Goal: Task Accomplishment & Management: Manage account settings

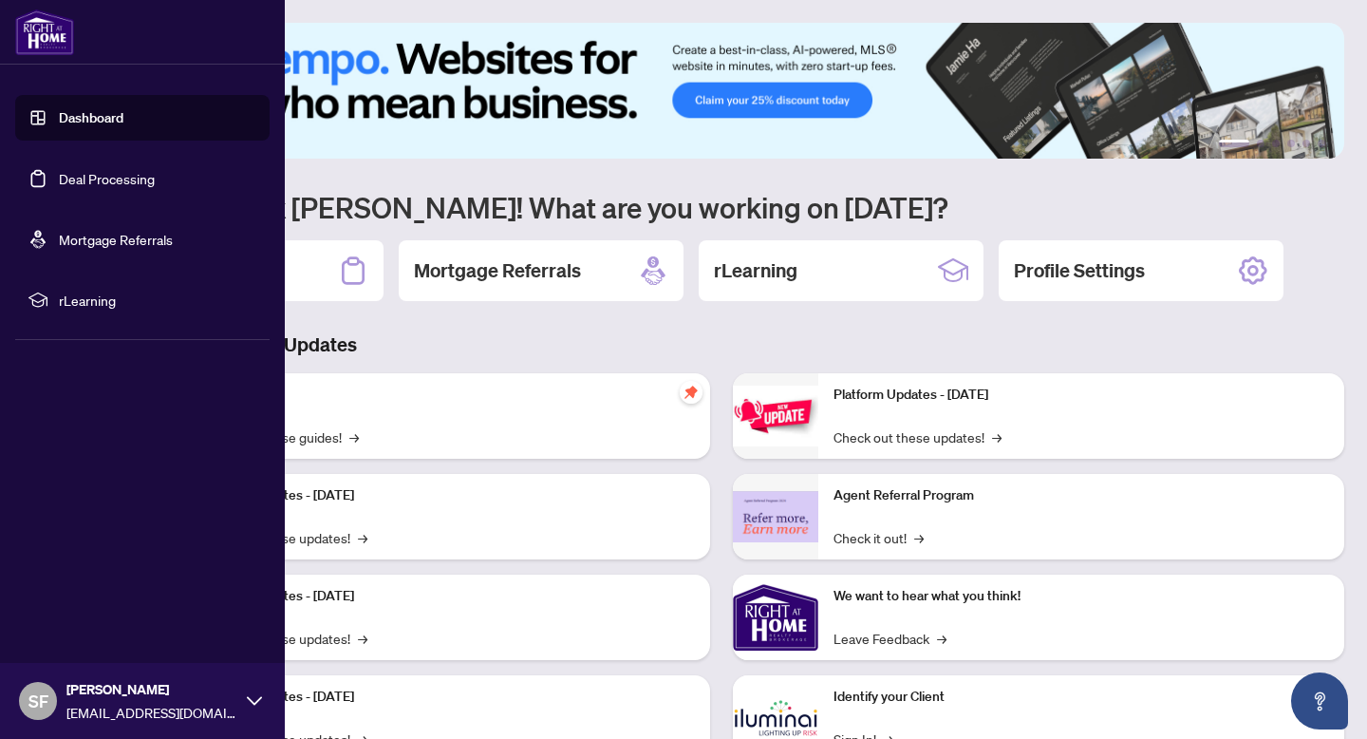
click at [59, 184] on link "Deal Processing" at bounding box center [107, 178] width 96 height 17
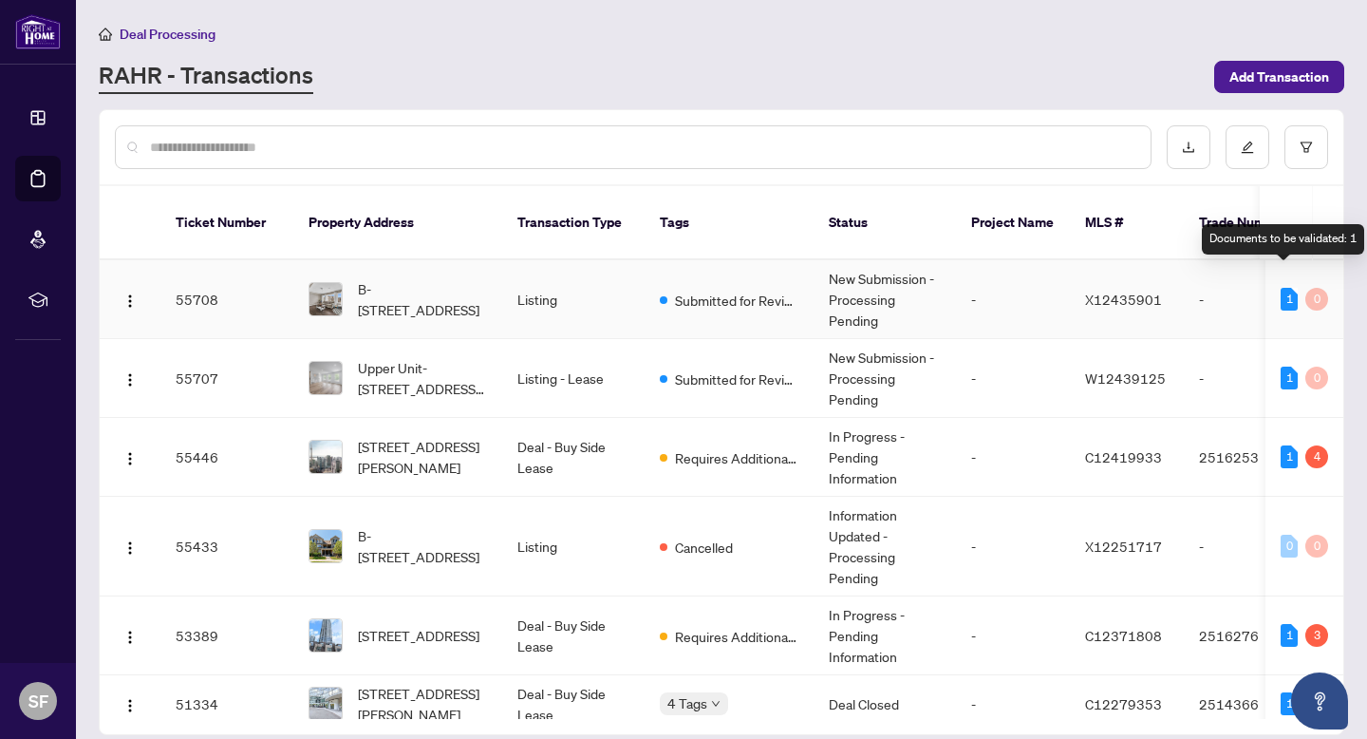
click at [1288, 288] on div "1" at bounding box center [1289, 299] width 17 height 23
click at [513, 282] on td "Listing" at bounding box center [573, 299] width 142 height 79
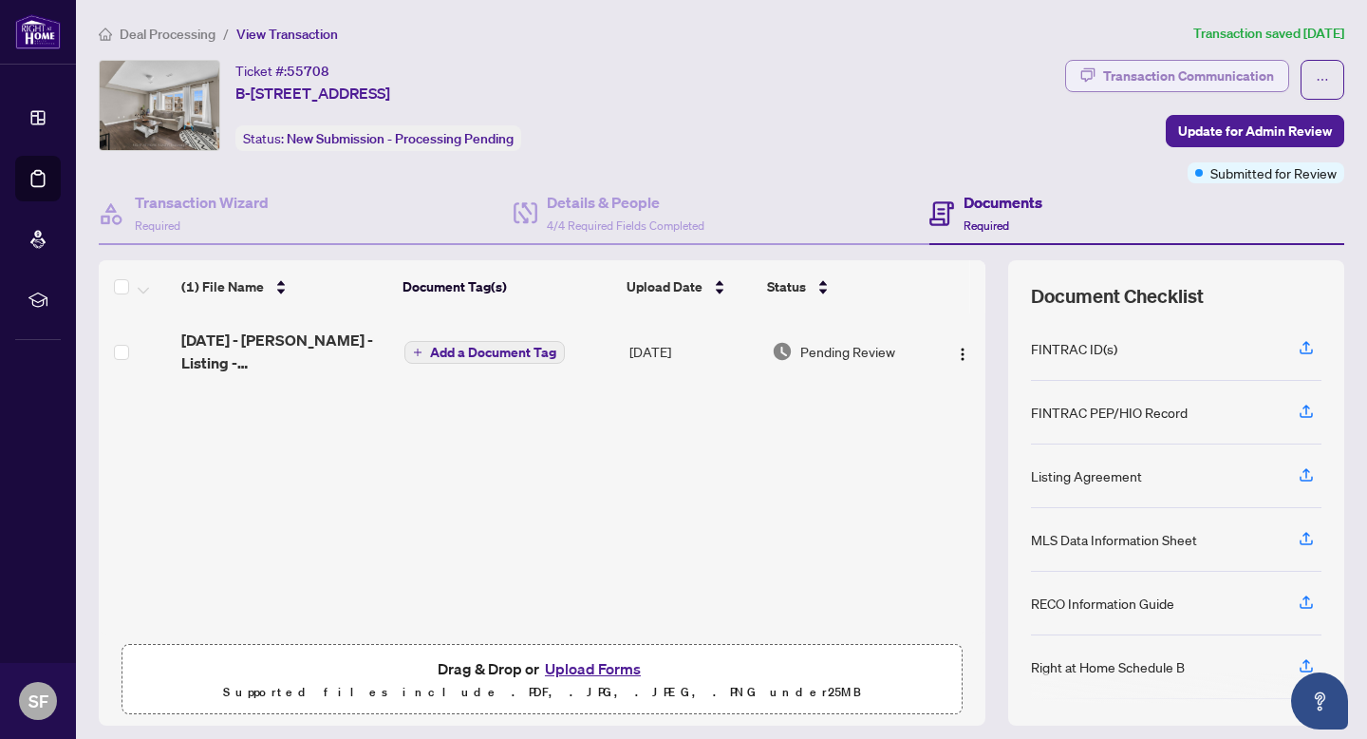
click at [1183, 78] on div "Transaction Communication" at bounding box center [1188, 76] width 171 height 30
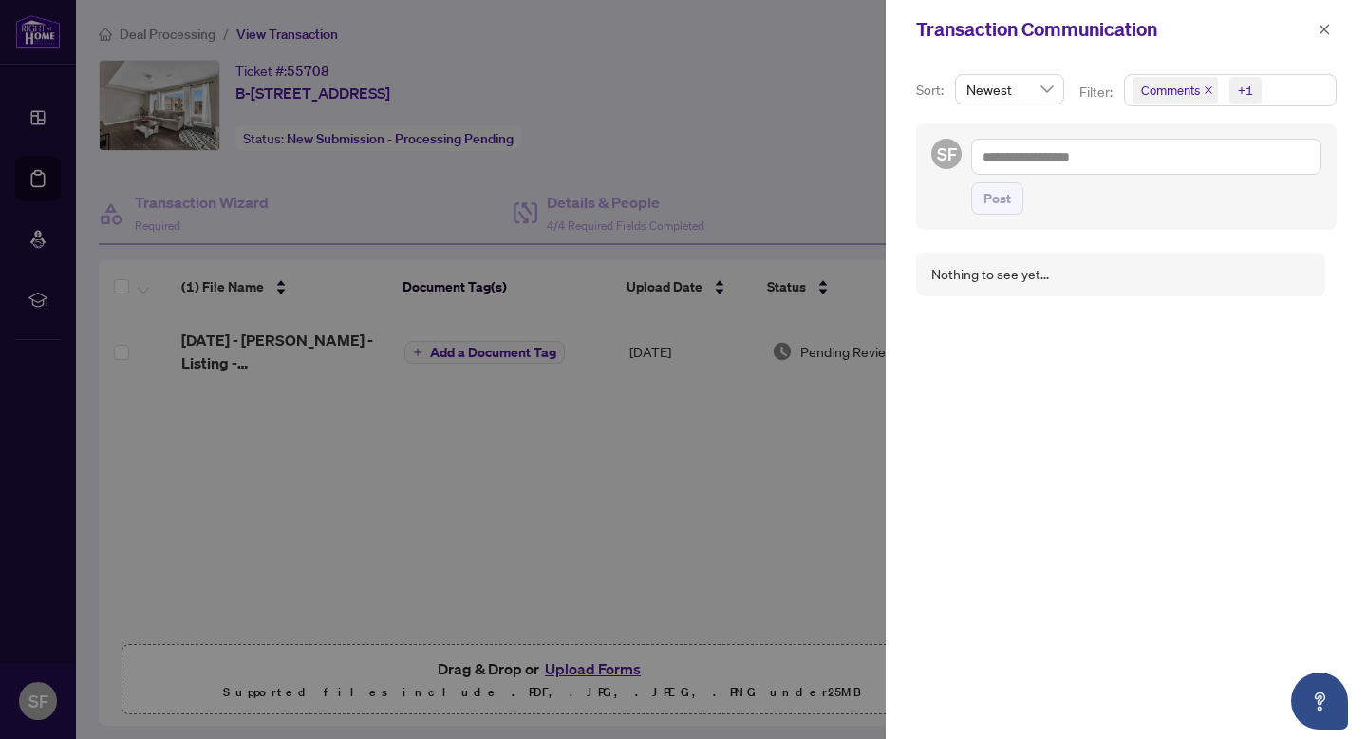
click at [827, 111] on div at bounding box center [683, 369] width 1367 height 739
click at [17, 156] on div at bounding box center [683, 369] width 1367 height 739
click at [26, 167] on div at bounding box center [683, 369] width 1367 height 739
click at [31, 173] on div at bounding box center [683, 369] width 1367 height 739
click at [1321, 28] on icon "close" at bounding box center [1324, 29] width 13 height 13
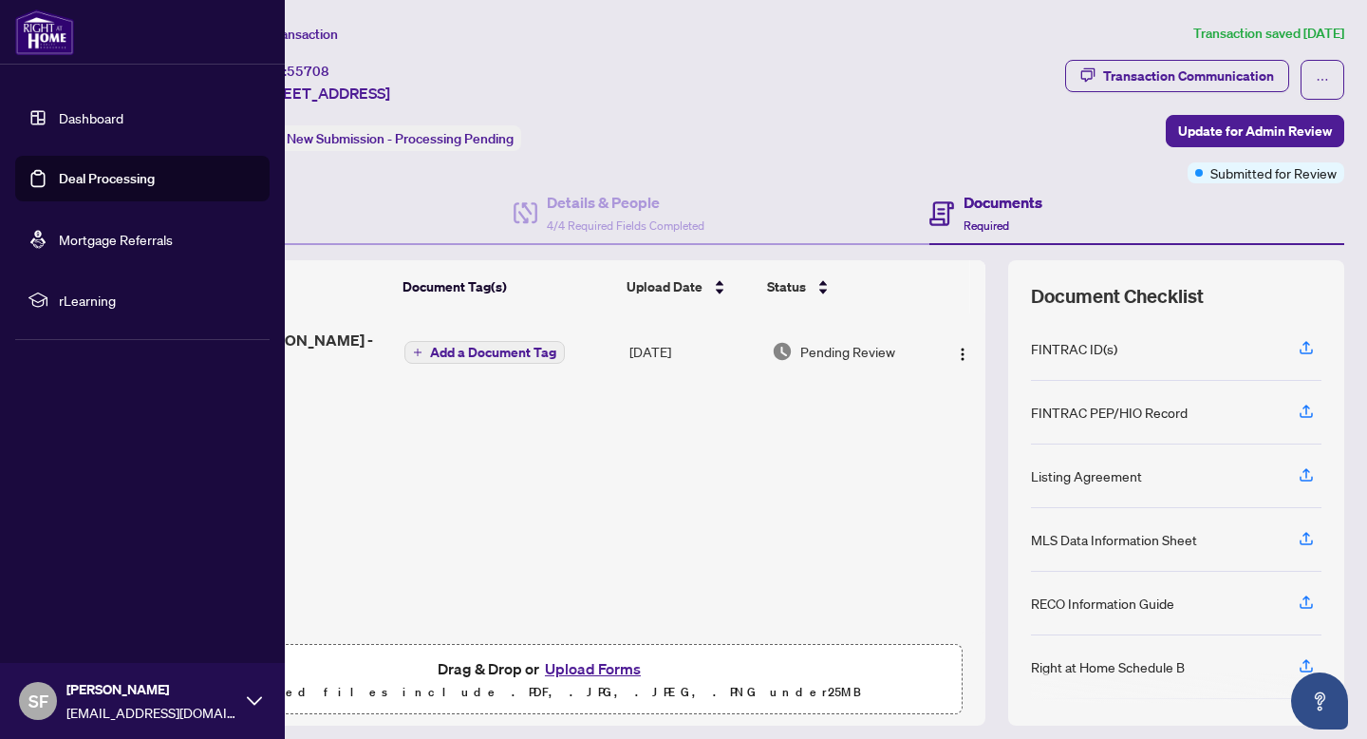
click at [59, 170] on link "Deal Processing" at bounding box center [107, 178] width 96 height 17
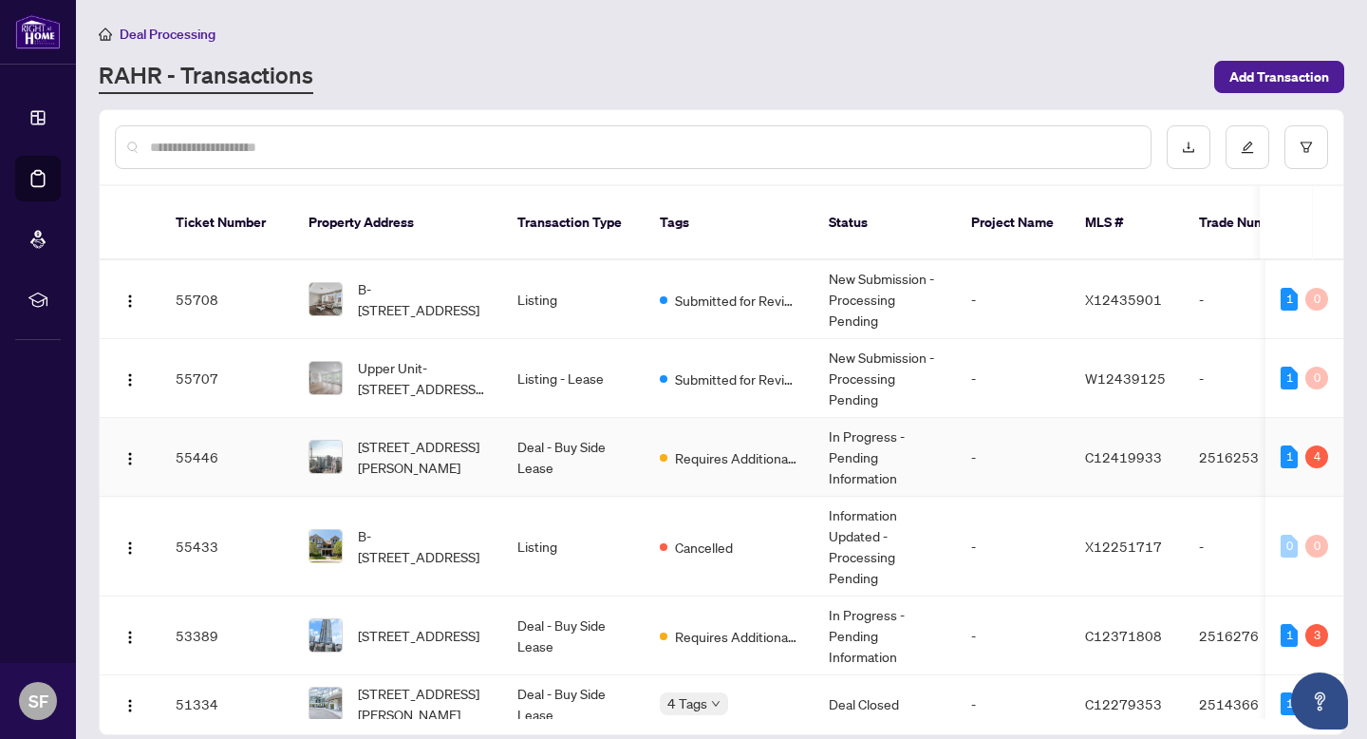
click at [560, 423] on td "Deal - Buy Side Lease" at bounding box center [573, 457] width 142 height 79
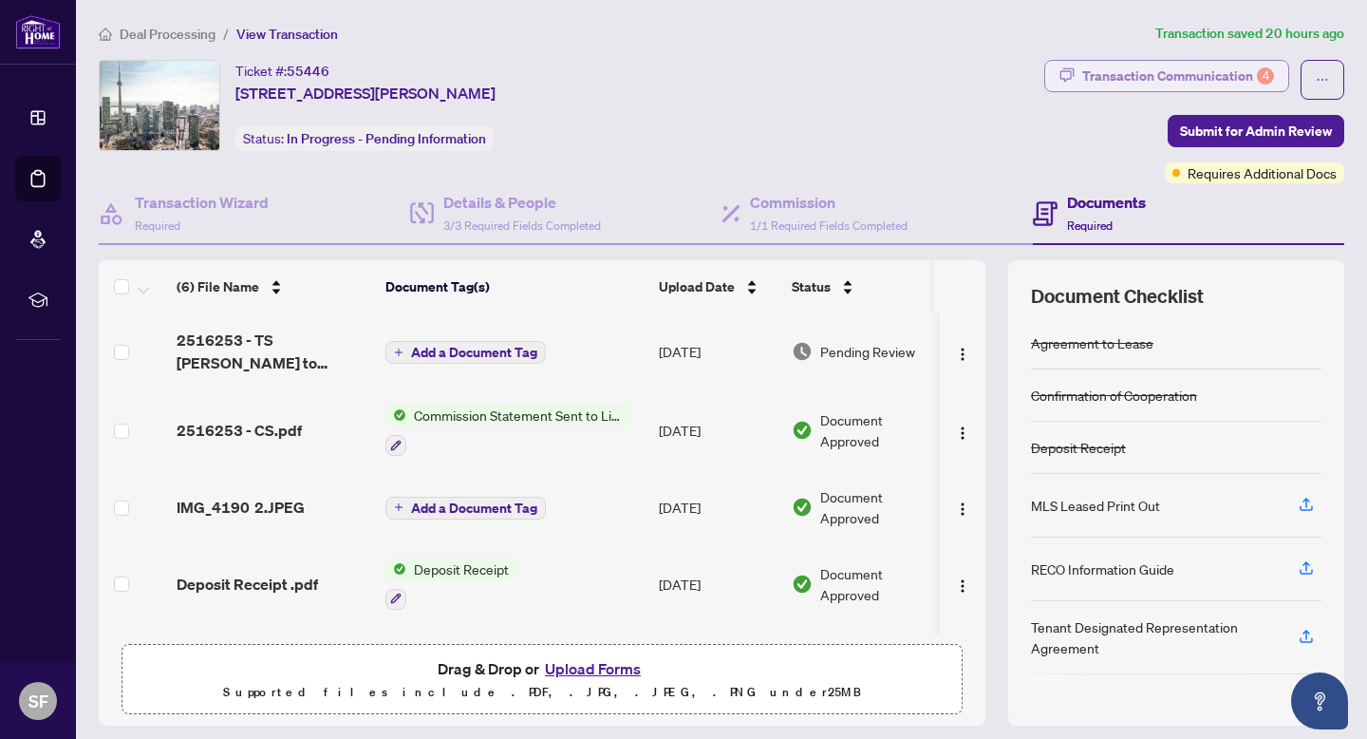
click at [1173, 85] on div "Transaction Communication 4" at bounding box center [1178, 76] width 192 height 30
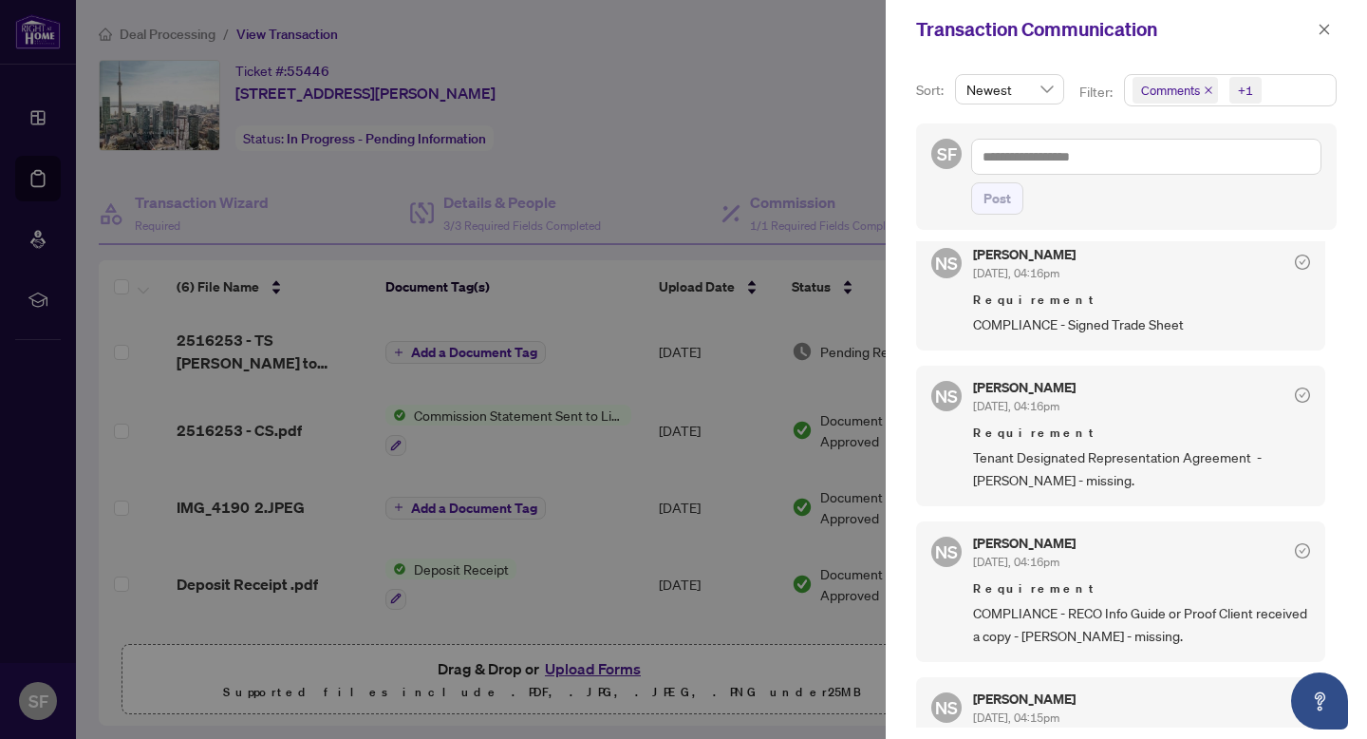
scroll to position [386, 0]
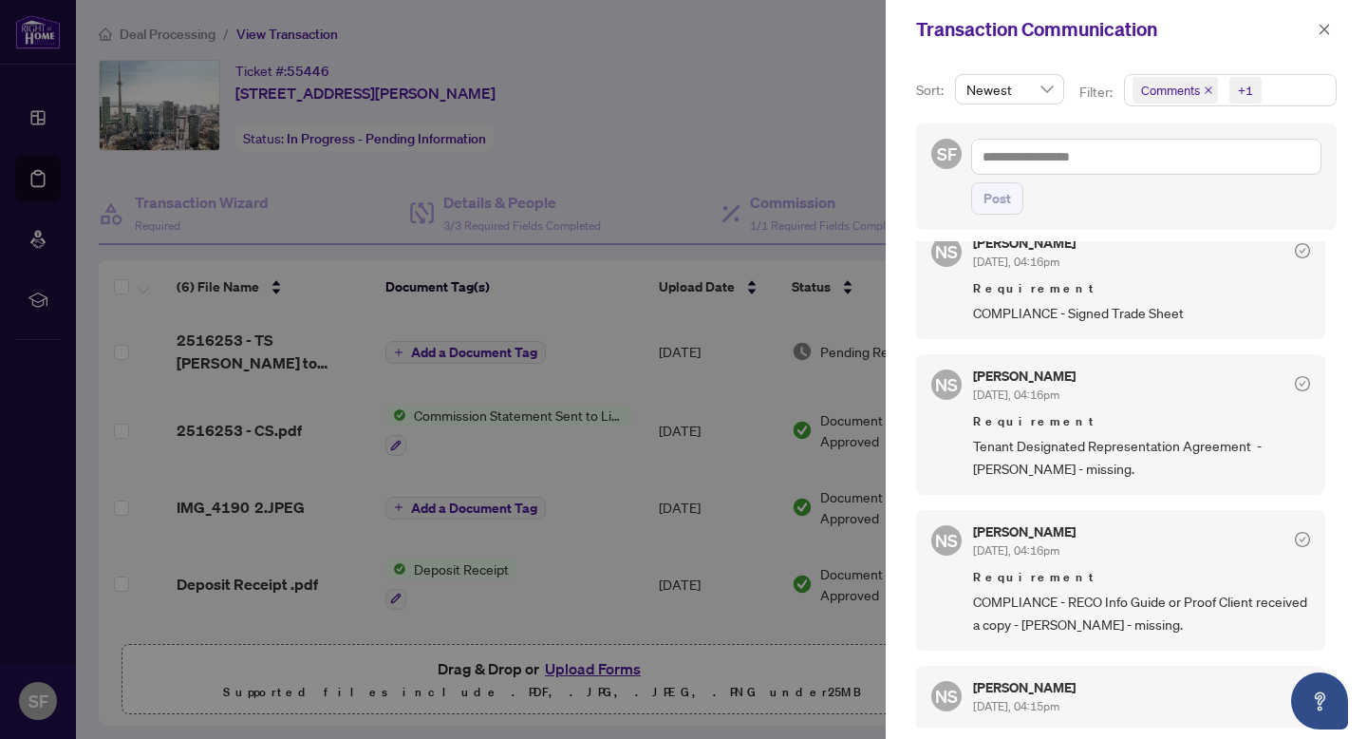
click at [734, 85] on div at bounding box center [683, 369] width 1367 height 739
click at [1331, 28] on button "button" at bounding box center [1324, 29] width 25 height 23
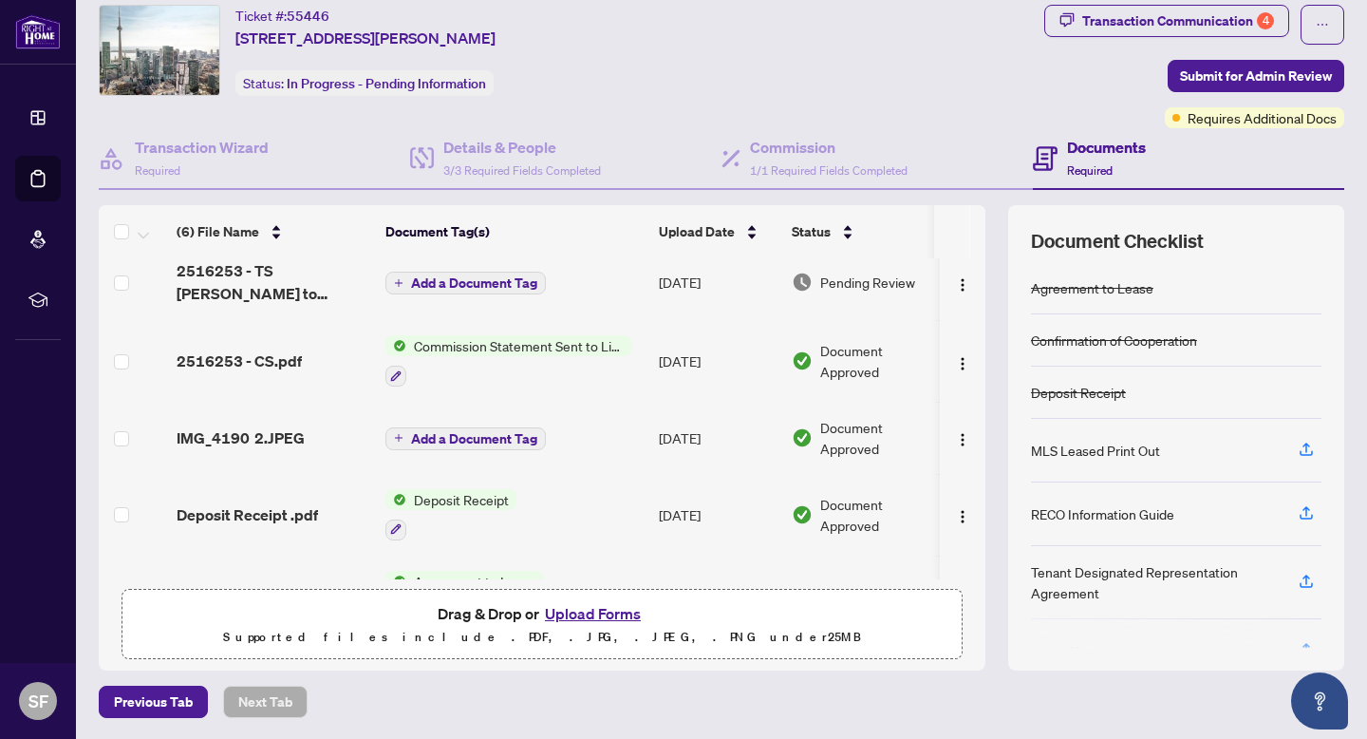
scroll to position [0, 0]
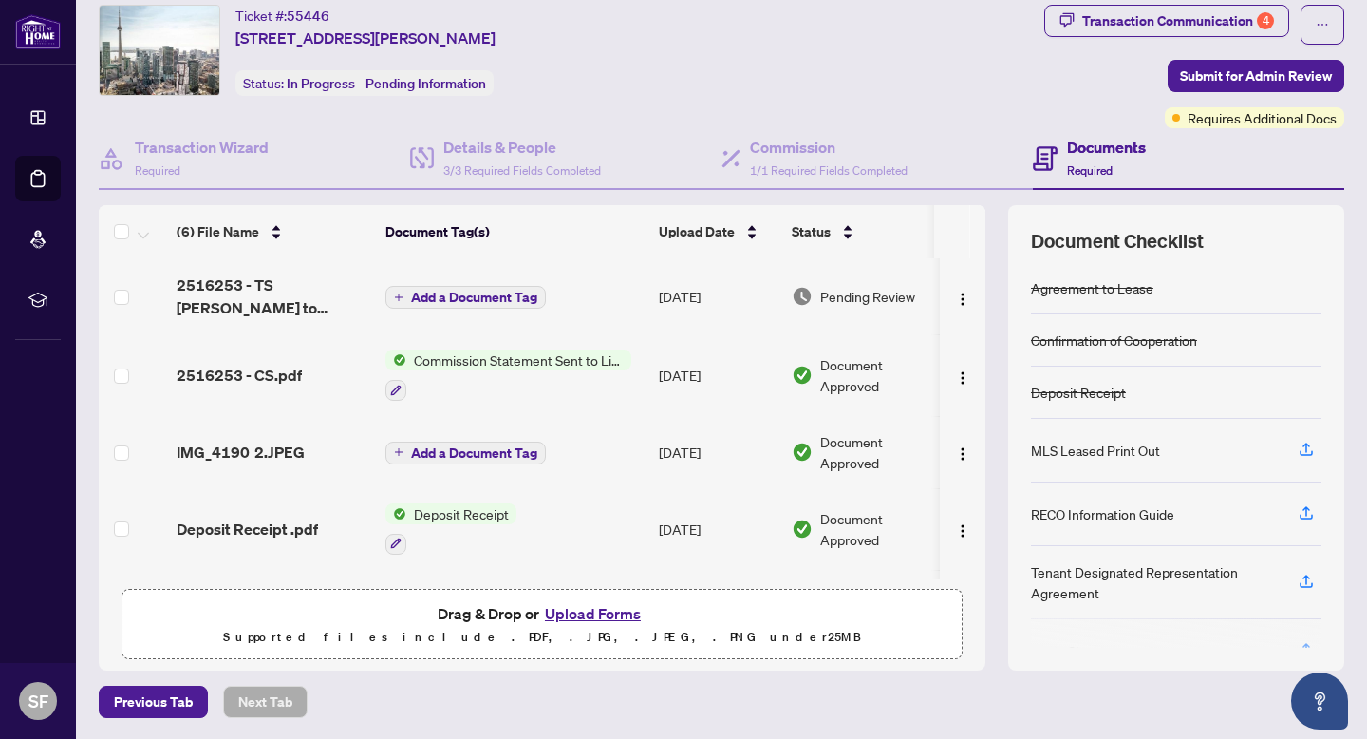
click at [582, 610] on button "Upload Forms" at bounding box center [592, 613] width 107 height 25
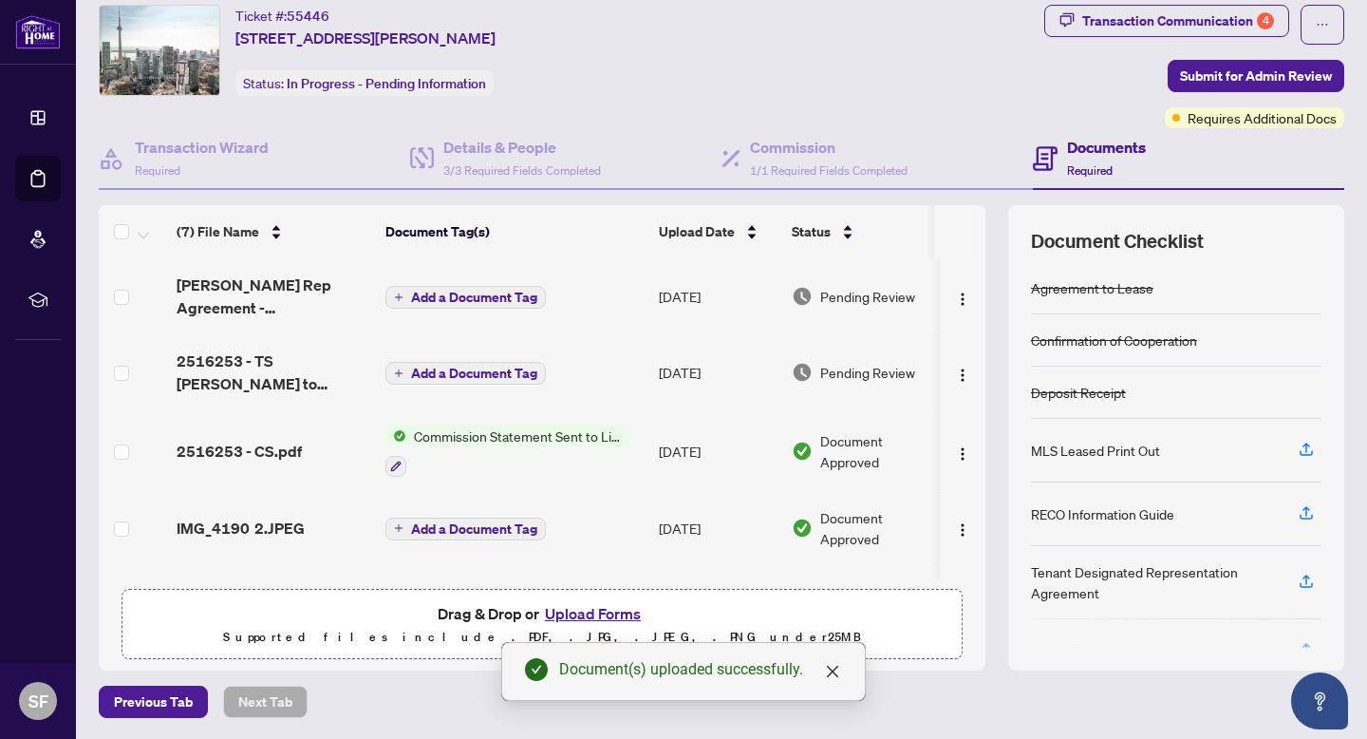
click at [579, 611] on button "Upload Forms" at bounding box center [592, 613] width 107 height 25
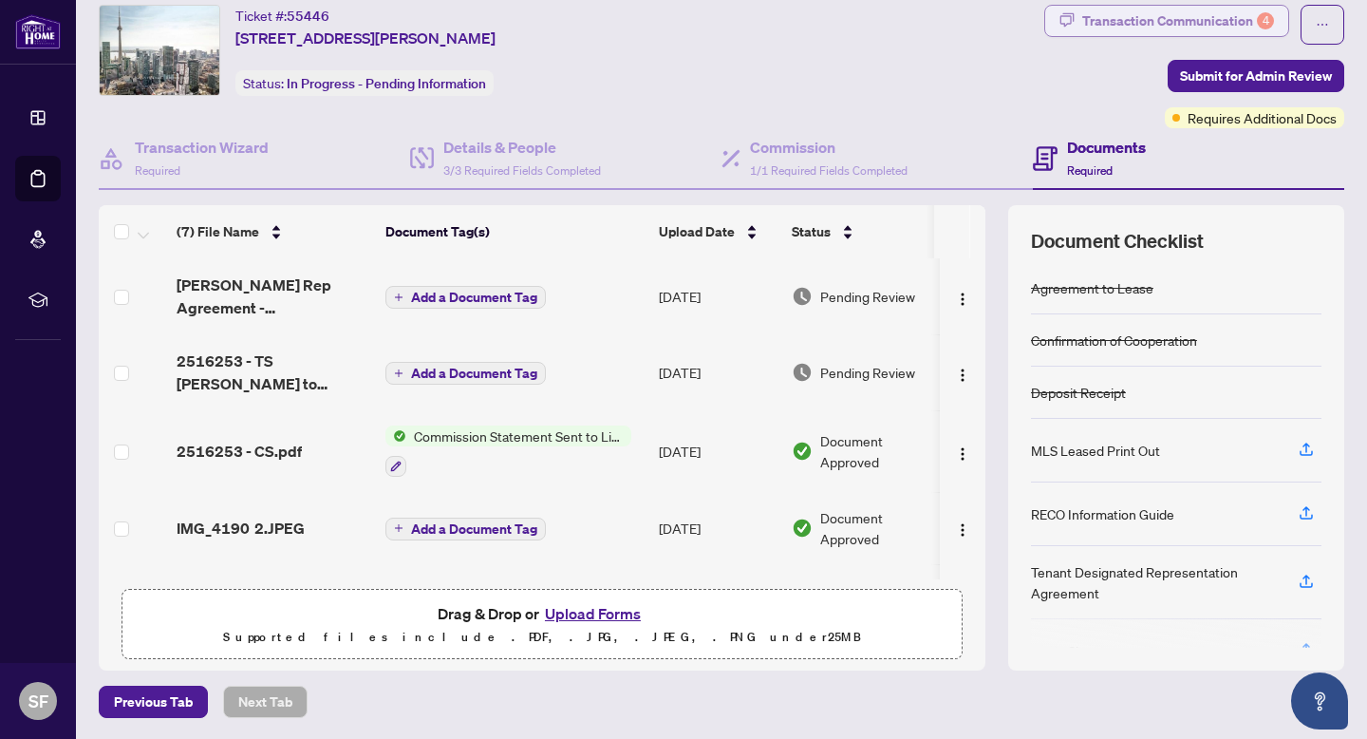
click at [1228, 15] on div "Transaction Communication 4" at bounding box center [1178, 21] width 192 height 30
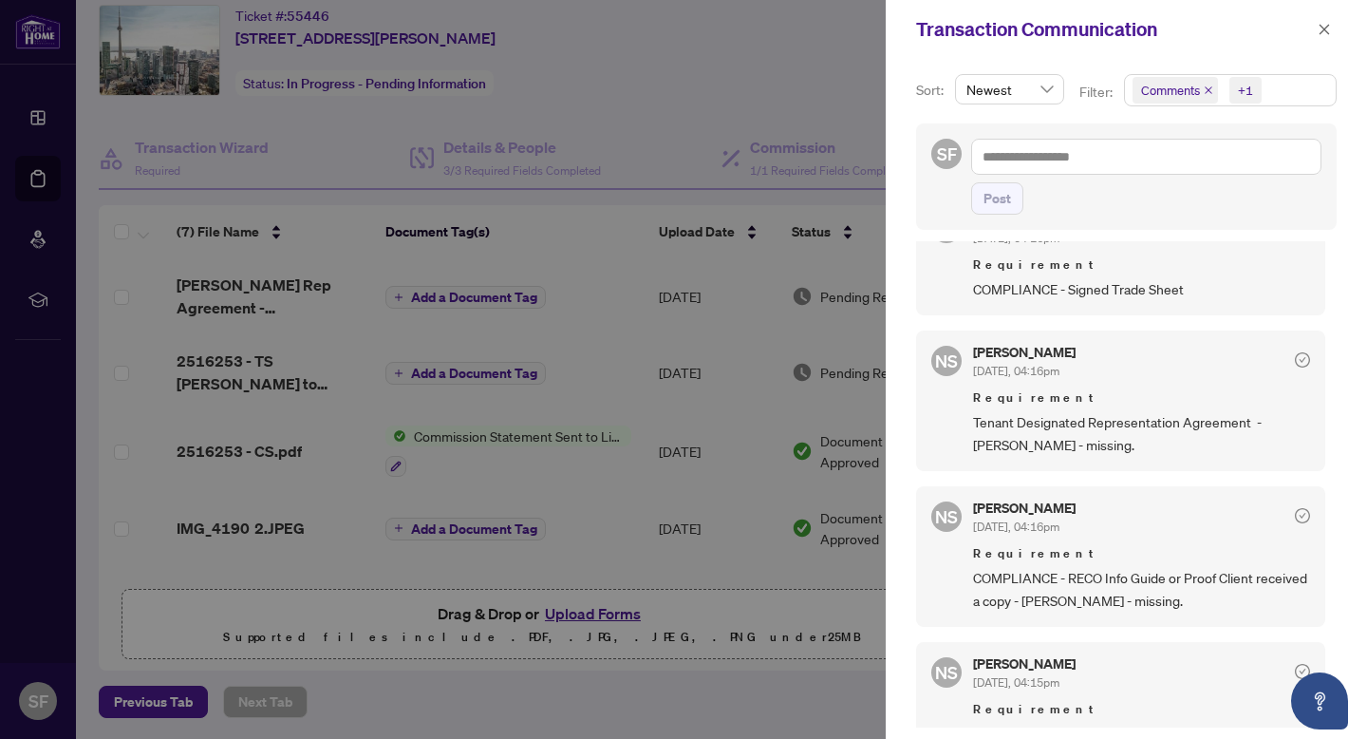
scroll to position [413, 0]
click at [1295, 358] on icon "check-circle" at bounding box center [1302, 356] width 15 height 15
click at [1295, 349] on icon "check-circle" at bounding box center [1302, 356] width 15 height 15
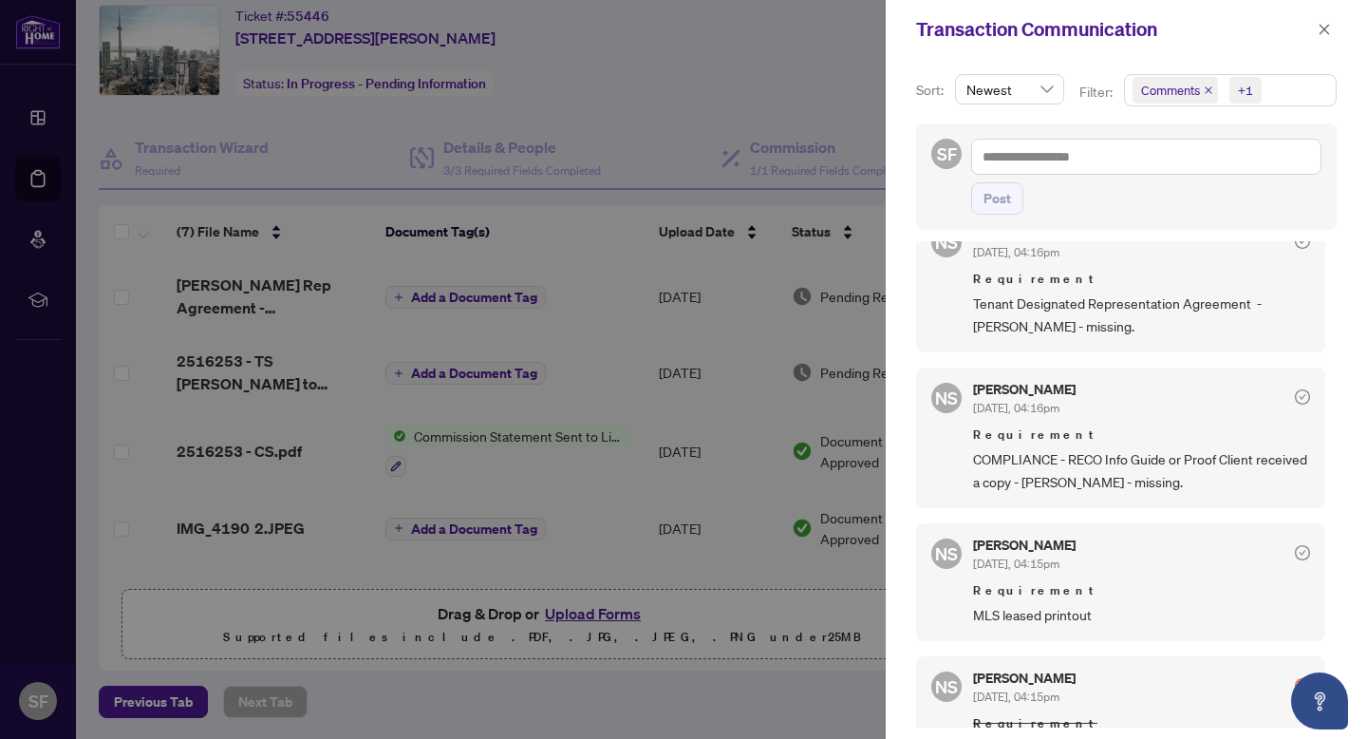
scroll to position [530, 0]
click at [1322, 33] on icon "close" at bounding box center [1324, 29] width 13 height 13
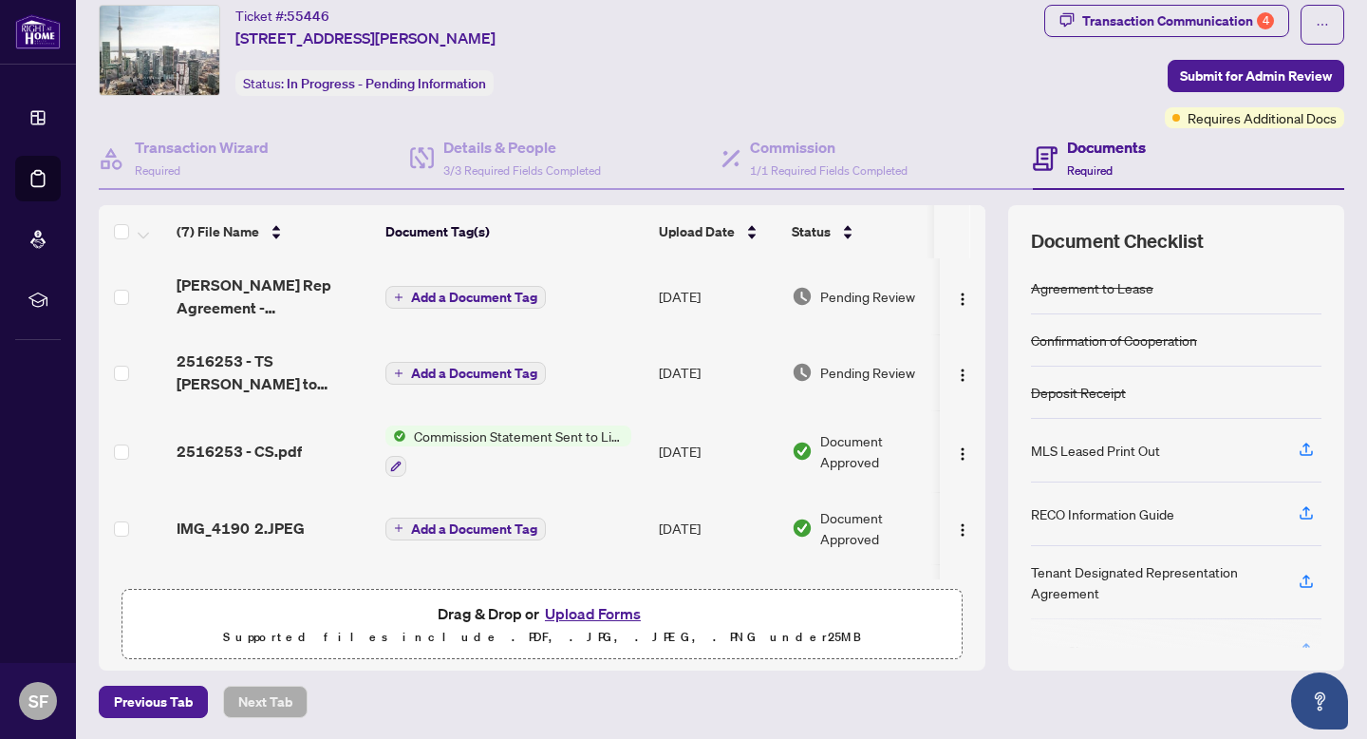
click at [556, 611] on button "Upload Forms" at bounding box center [592, 613] width 107 height 25
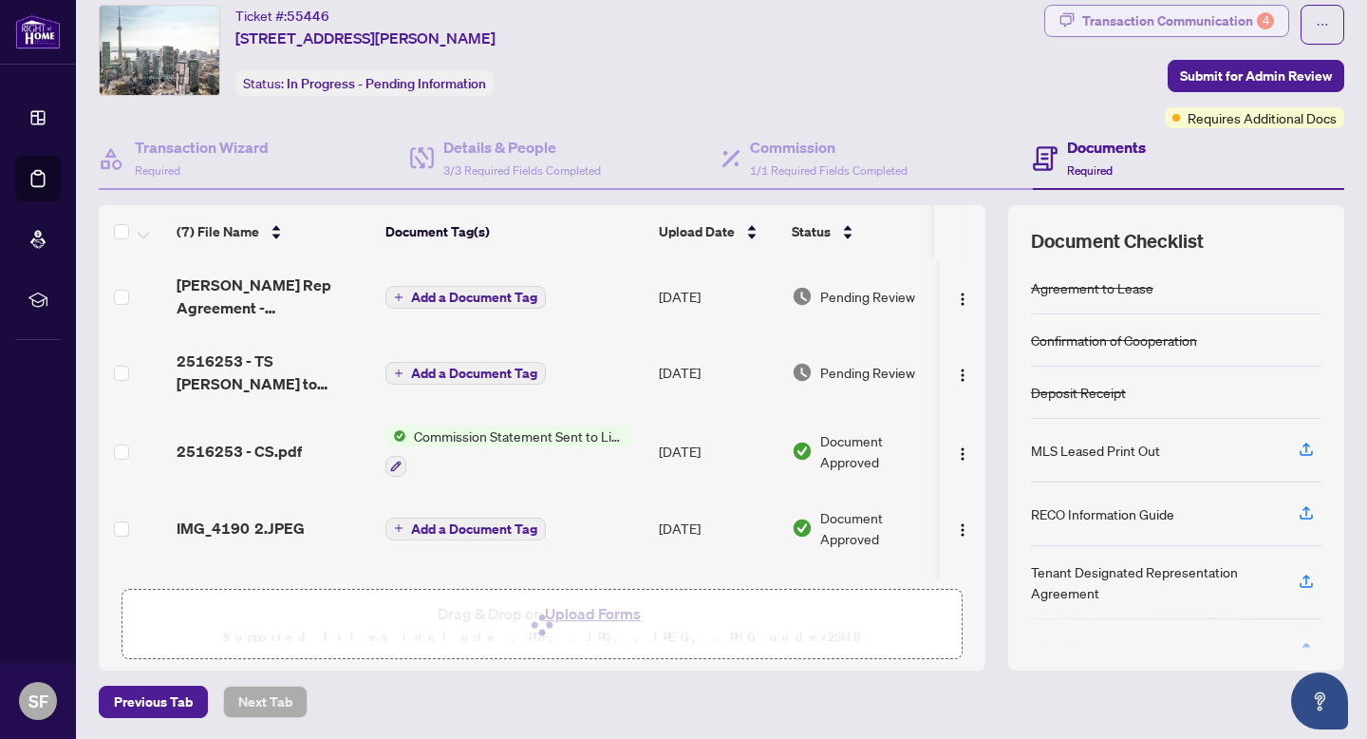
click at [1220, 25] on div "Transaction Communication 4" at bounding box center [1178, 21] width 192 height 30
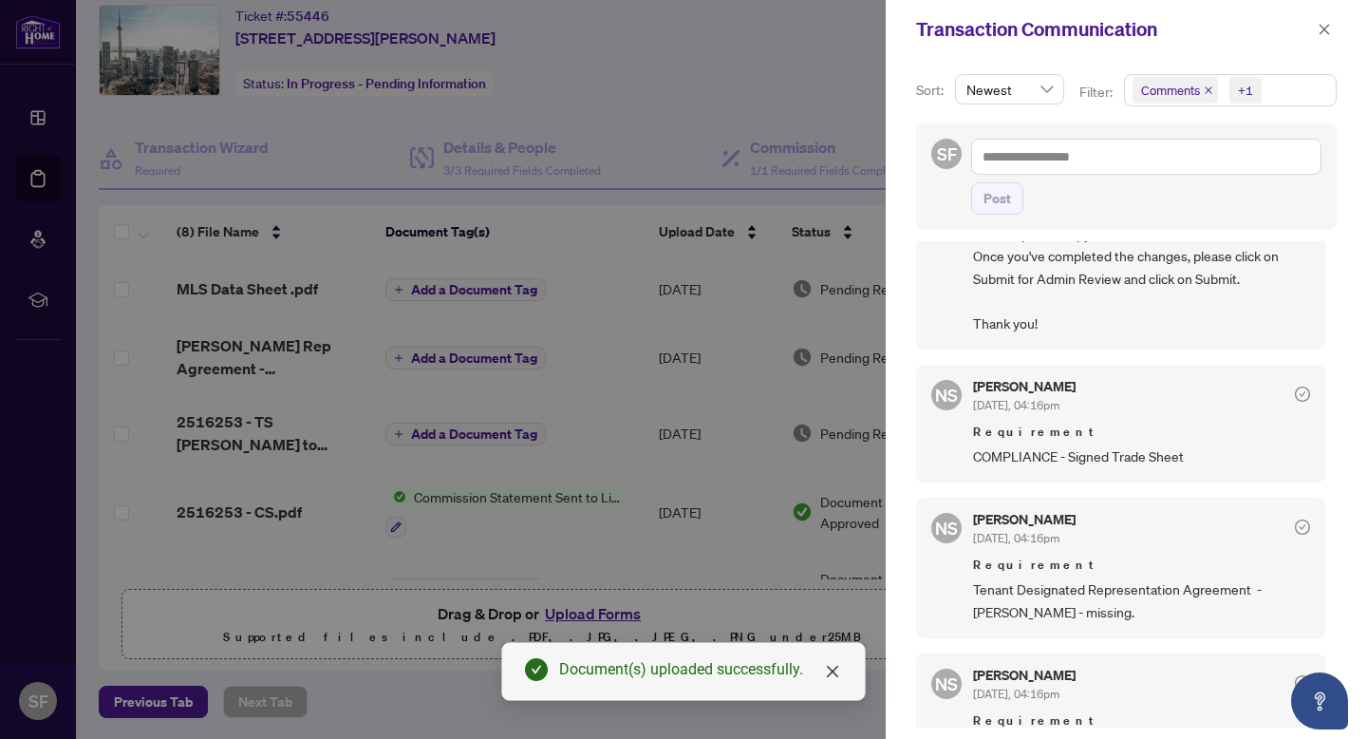
scroll to position [244, 0]
click at [1322, 25] on icon "close" at bounding box center [1324, 29] width 13 height 13
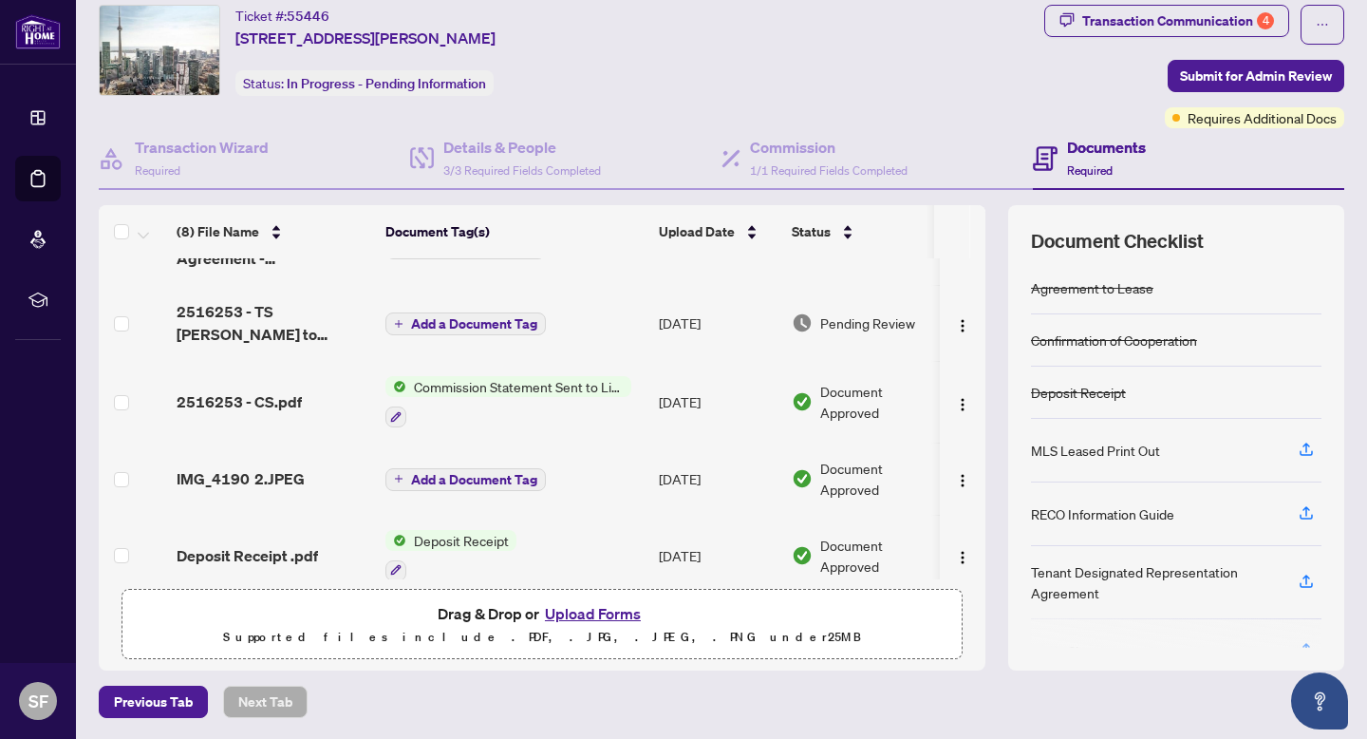
scroll to position [63, 0]
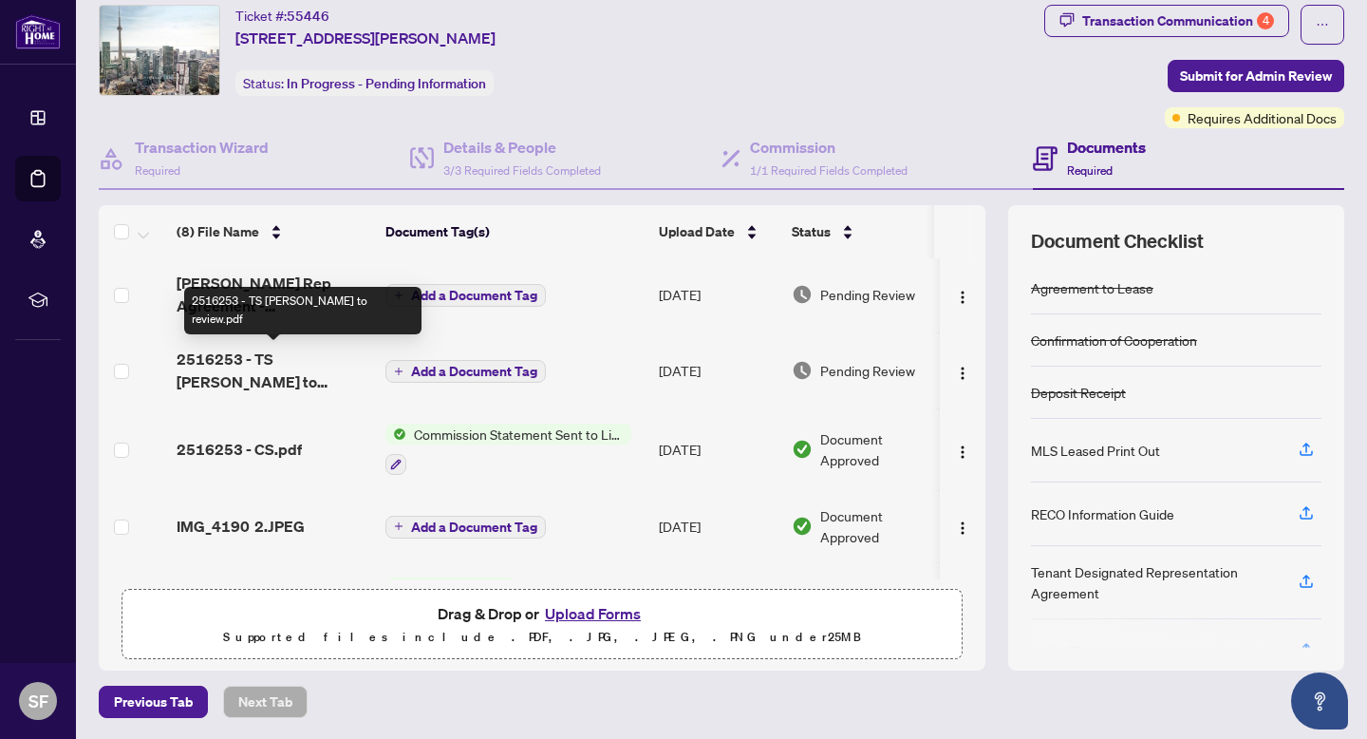
click at [275, 374] on span "2516253 - TS [PERSON_NAME] to review.pdf" at bounding box center [274, 370] width 194 height 46
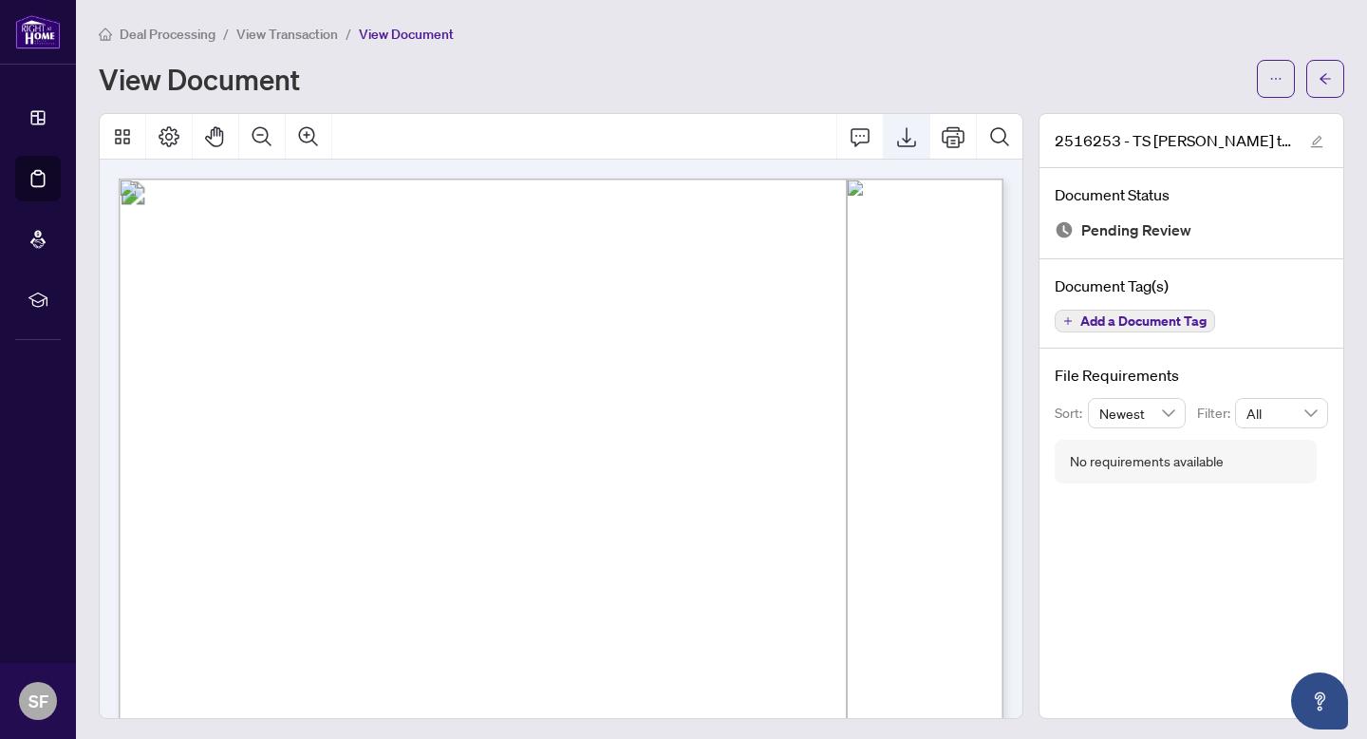
click at [913, 143] on icon "Export" at bounding box center [906, 137] width 19 height 20
click at [1328, 80] on icon "arrow-left" at bounding box center [1325, 78] width 13 height 13
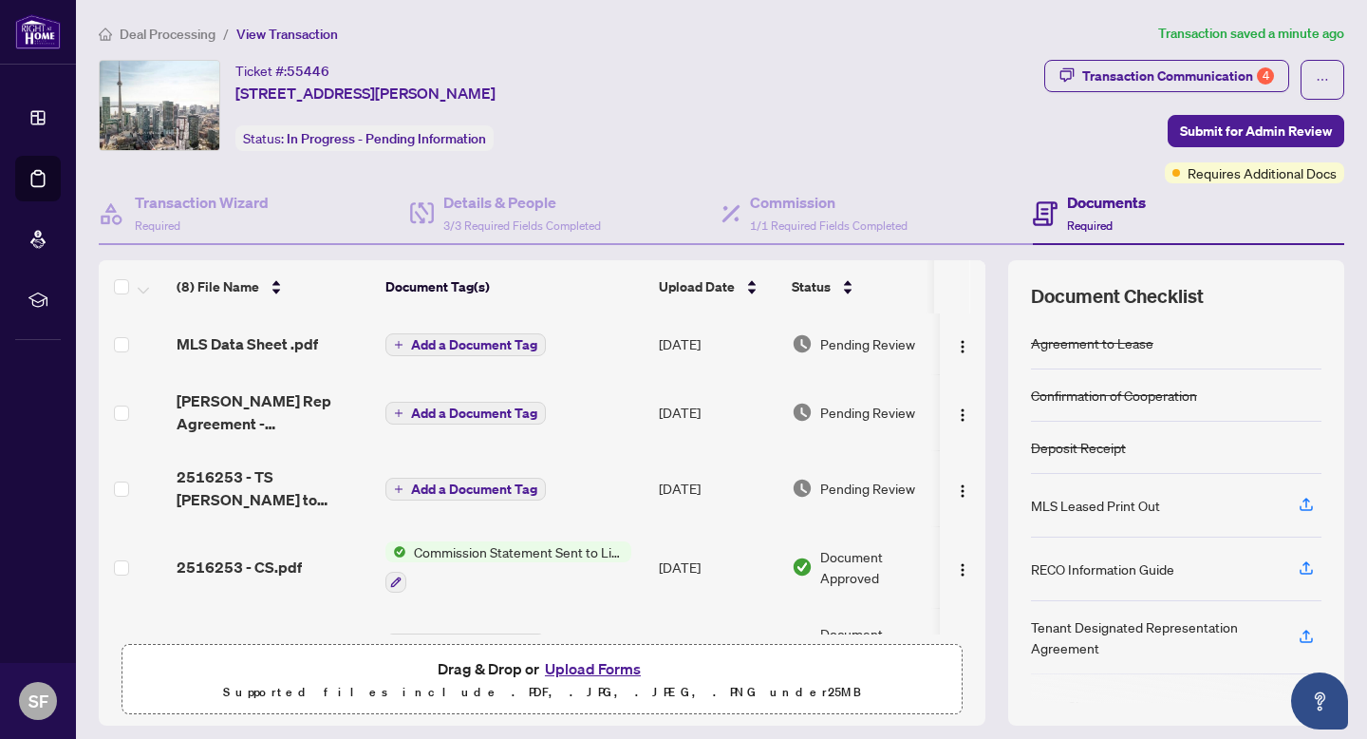
click at [573, 659] on button "Upload Forms" at bounding box center [592, 668] width 107 height 25
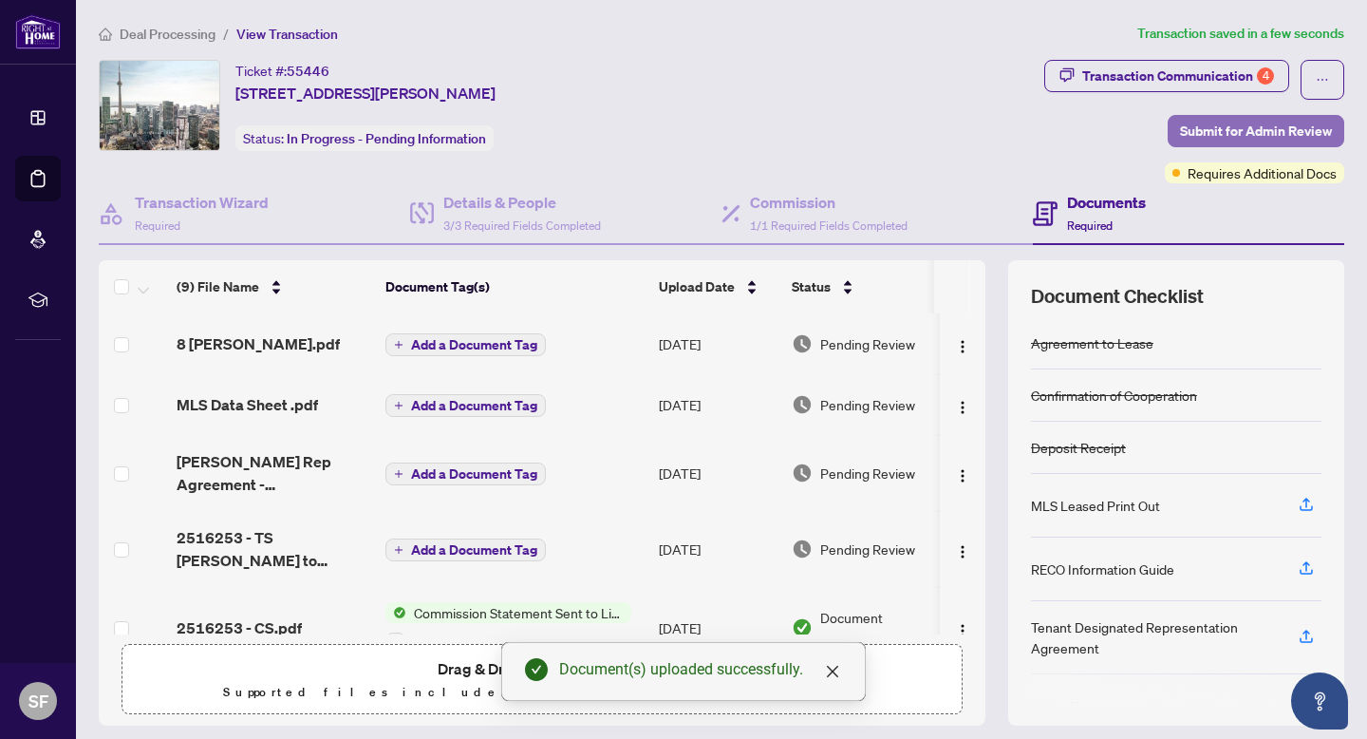
click at [1296, 126] on span "Submit for Admin Review" at bounding box center [1256, 131] width 152 height 30
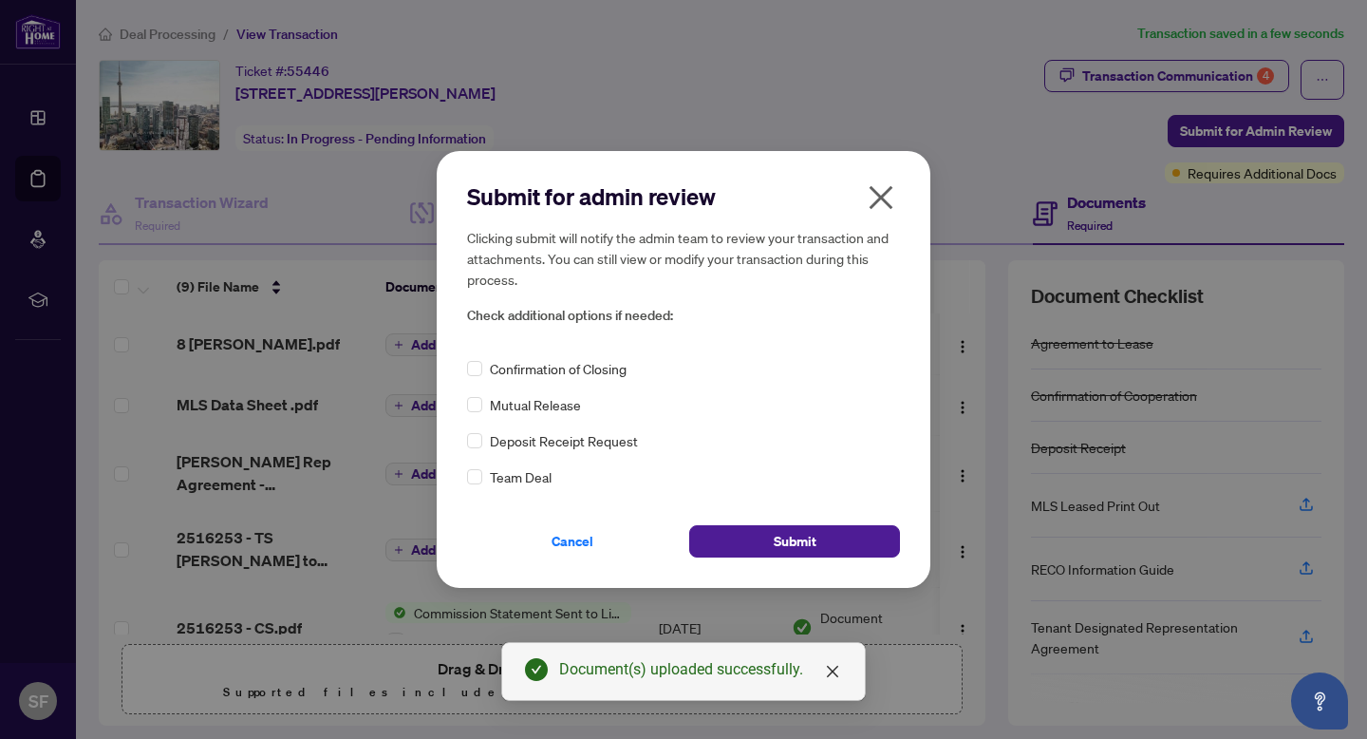
click at [554, 366] on span "Confirmation of Closing" at bounding box center [558, 368] width 137 height 21
click at [467, 379] on div "Confirmation of Closing Mutual Release Deposit Receipt Request Team Deal" at bounding box center [683, 422] width 433 height 129
click at [472, 378] on label at bounding box center [474, 368] width 15 height 21
click at [726, 535] on button "Submit" at bounding box center [794, 541] width 211 height 32
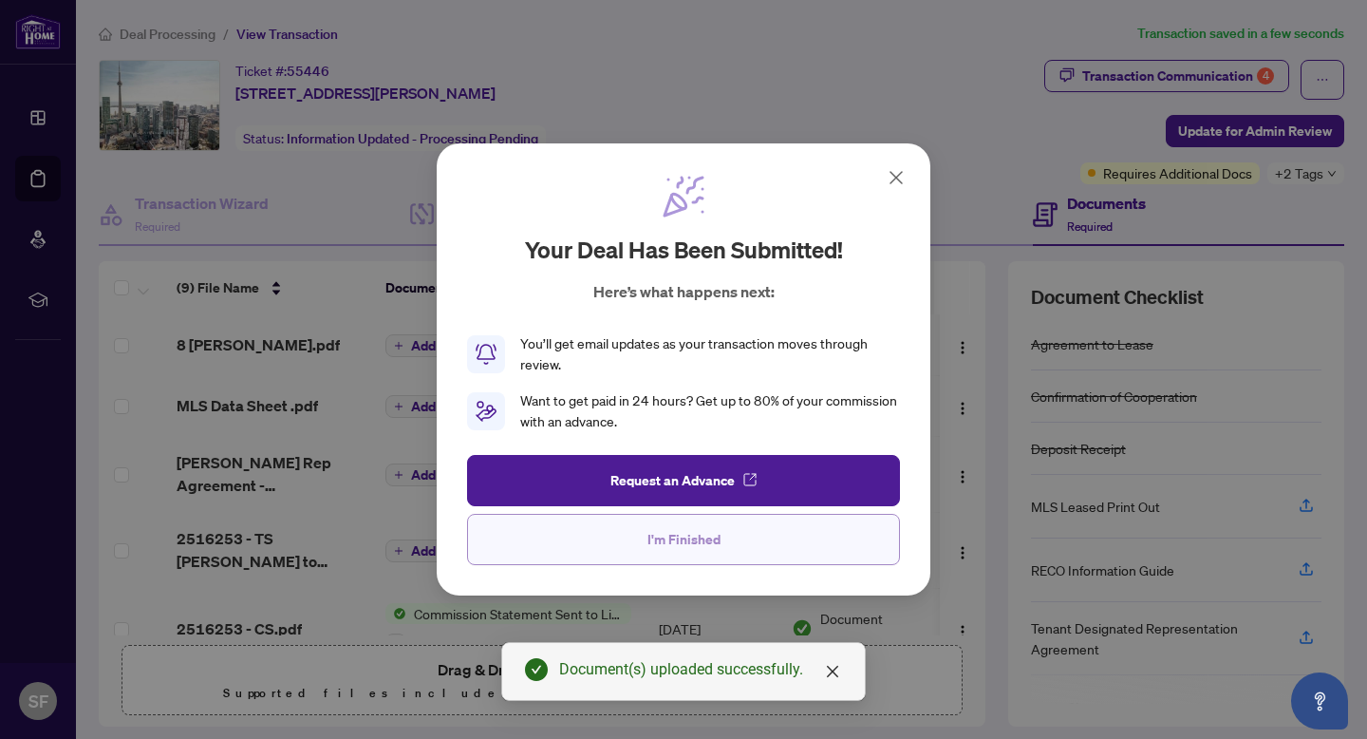
click at [698, 527] on span "I'm Finished" at bounding box center [684, 539] width 73 height 30
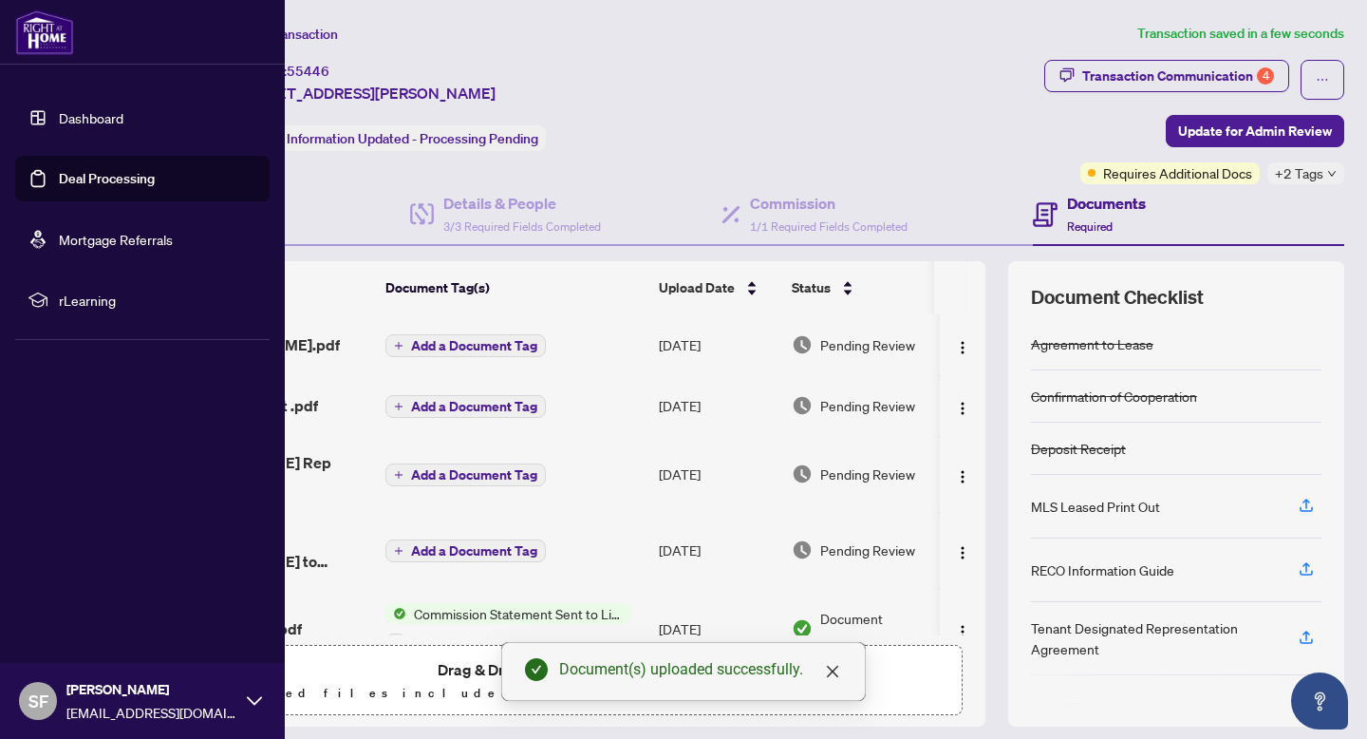
click at [59, 172] on link "Deal Processing" at bounding box center [107, 178] width 96 height 17
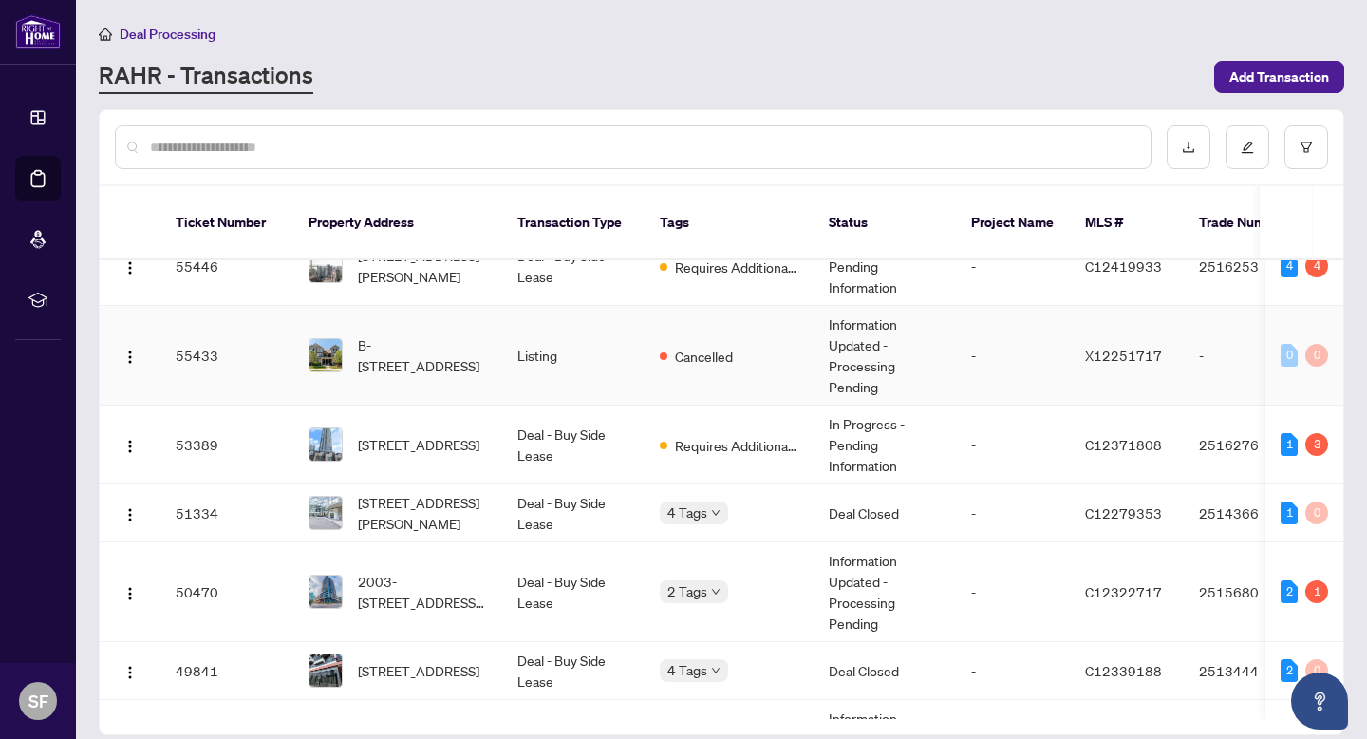
scroll to position [195, 0]
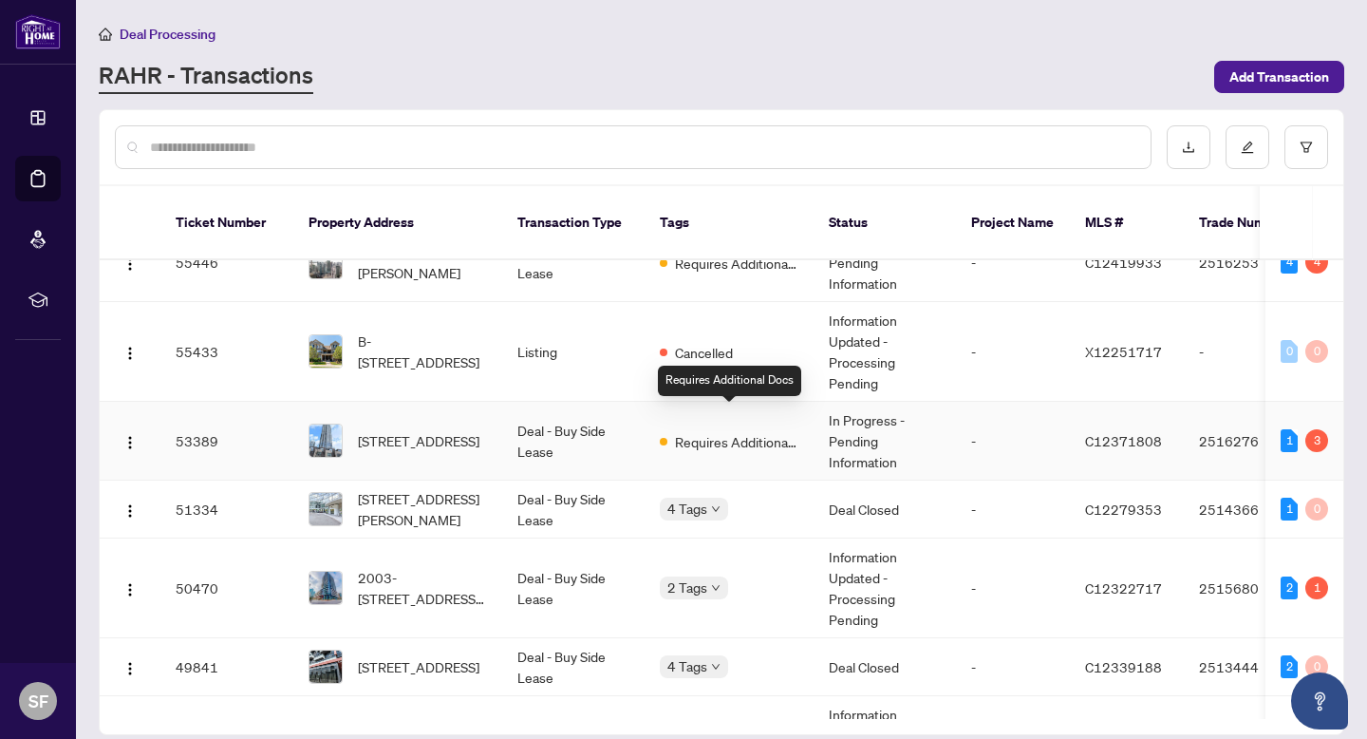
click at [716, 431] on span "Requires Additional Docs" at bounding box center [736, 441] width 123 height 21
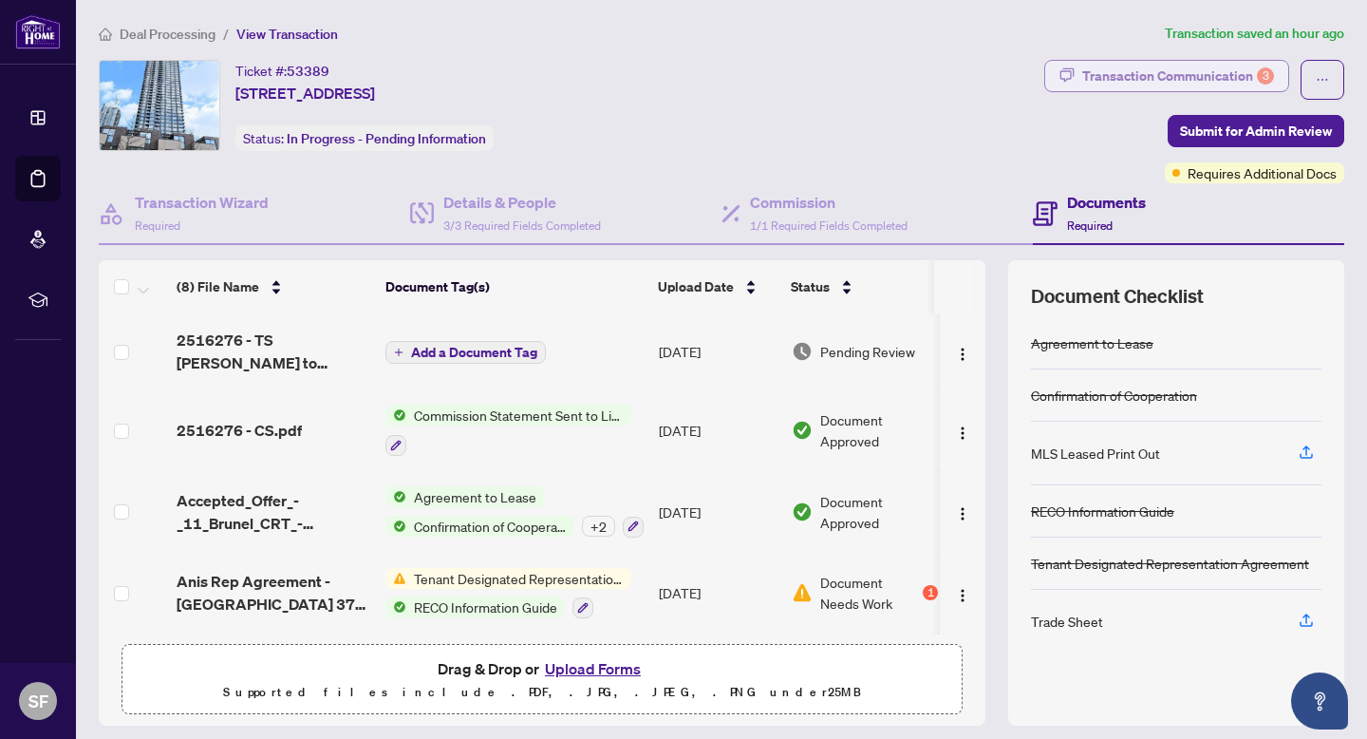
click at [1231, 69] on div "Transaction Communication 3" at bounding box center [1178, 76] width 192 height 30
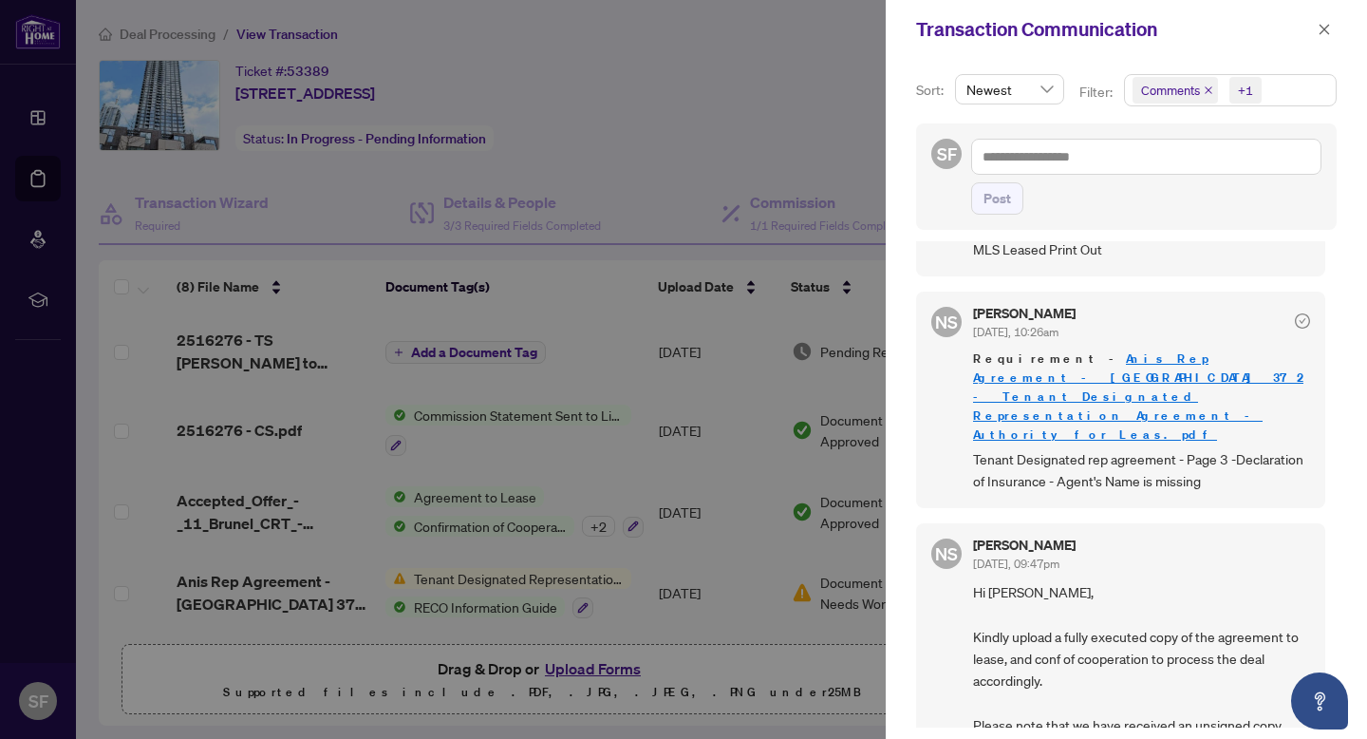
scroll to position [611, 0]
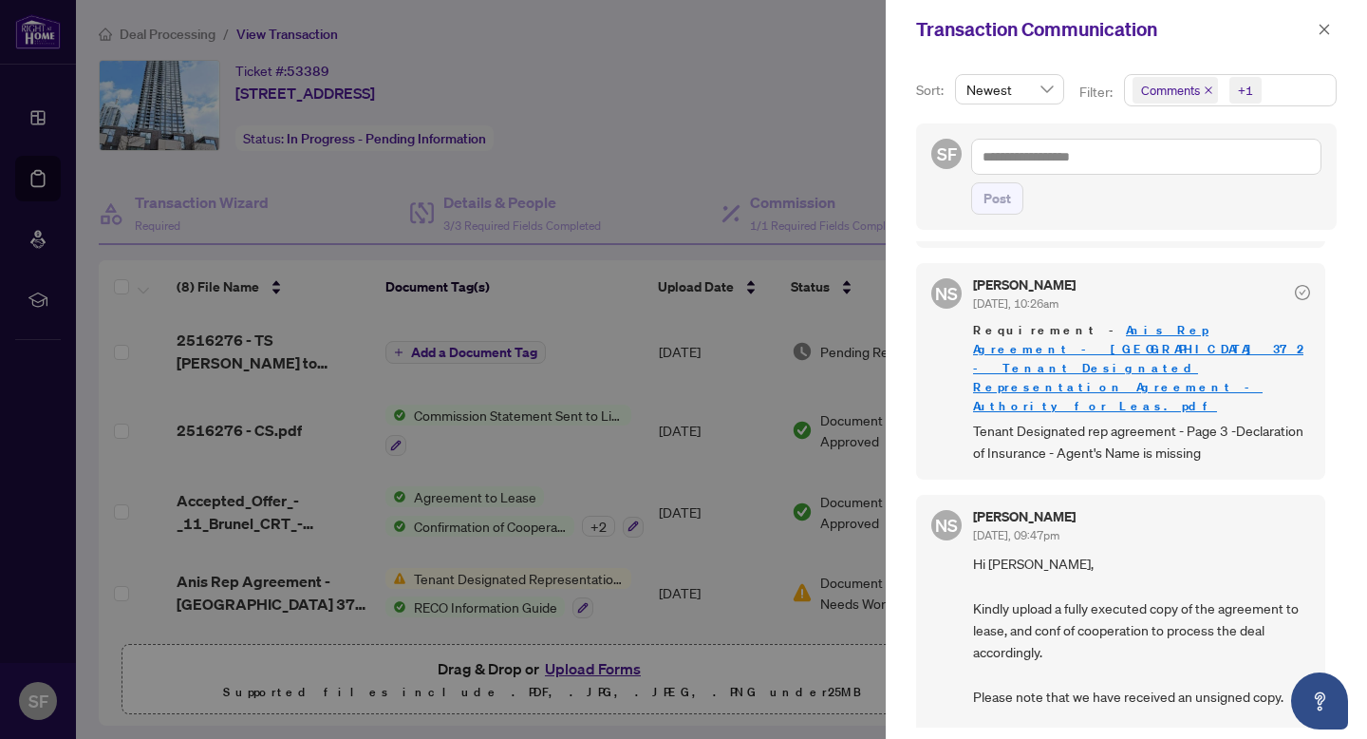
click at [600, 141] on div at bounding box center [683, 369] width 1367 height 739
click at [1326, 29] on icon "close" at bounding box center [1324, 29] width 13 height 13
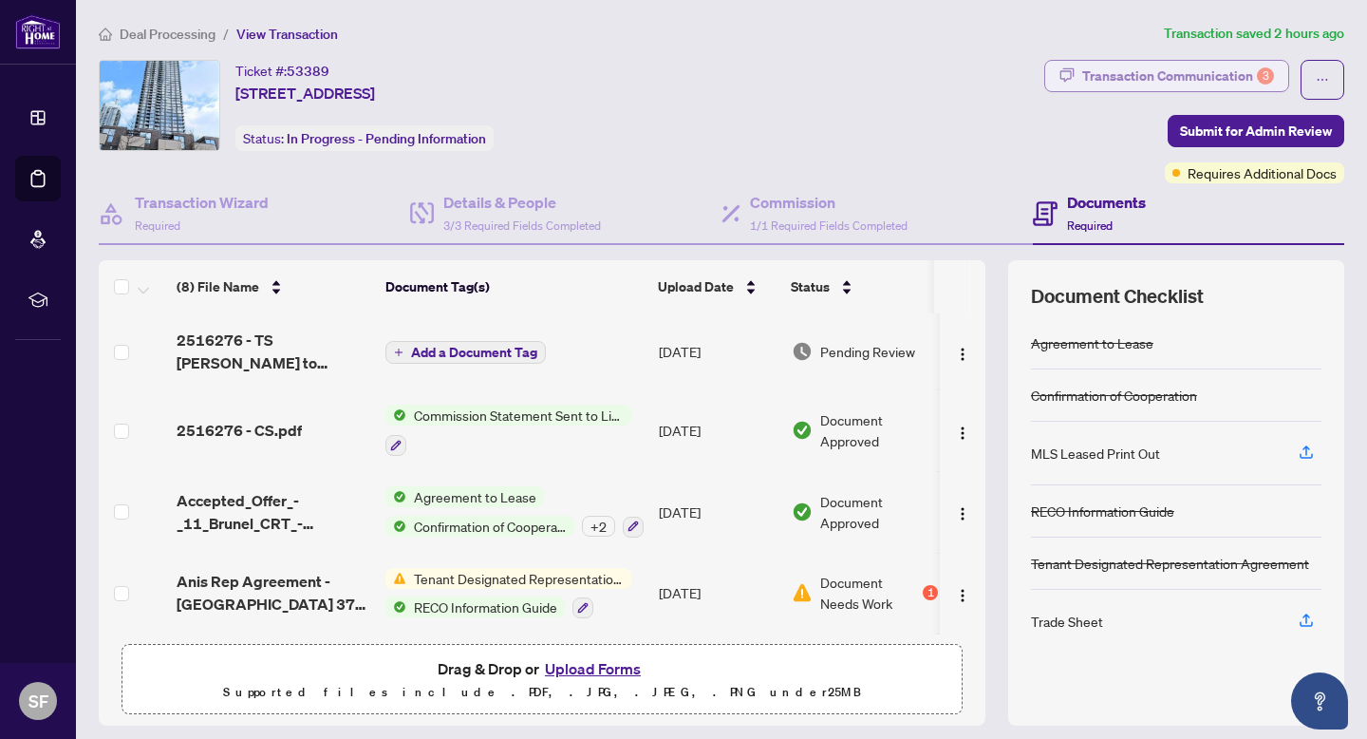
click at [1199, 89] on div "Transaction Communication 3" at bounding box center [1178, 76] width 192 height 30
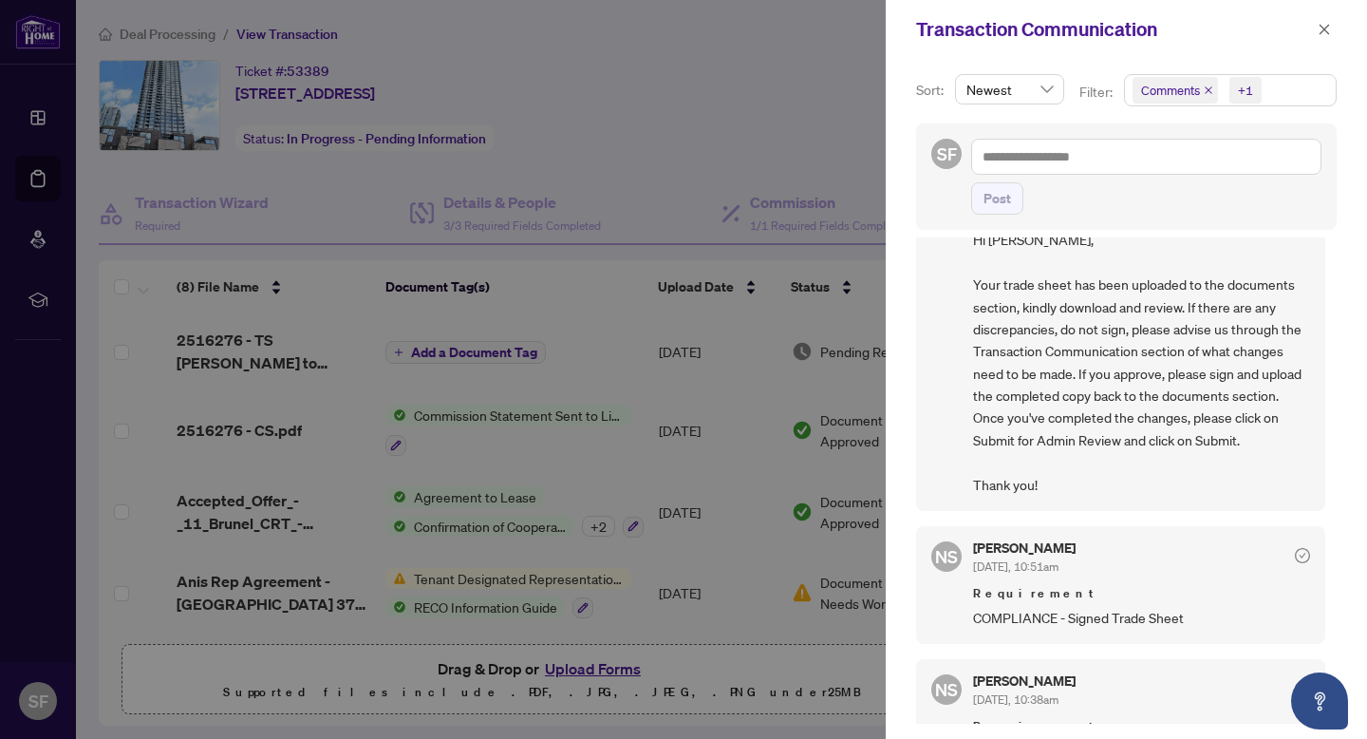
scroll to position [77, 0]
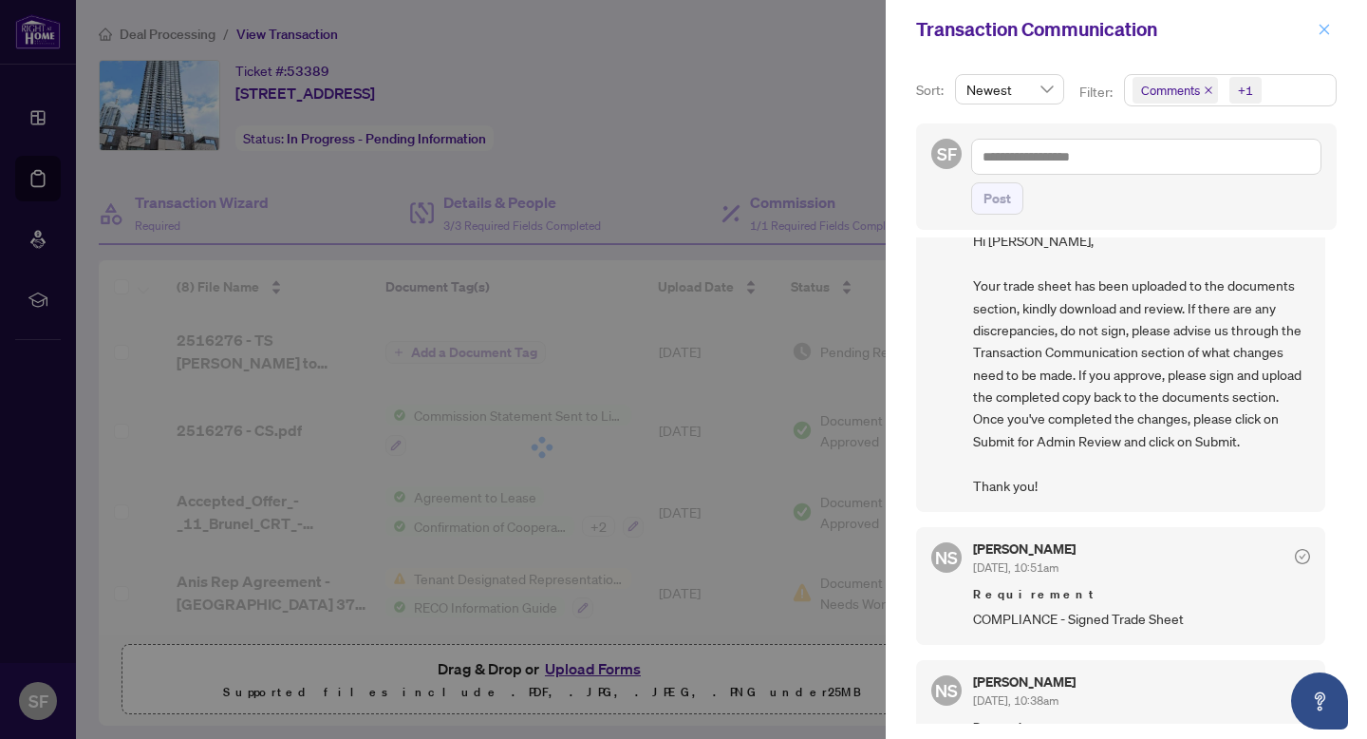
click at [1326, 29] on icon "close" at bounding box center [1324, 29] width 13 height 13
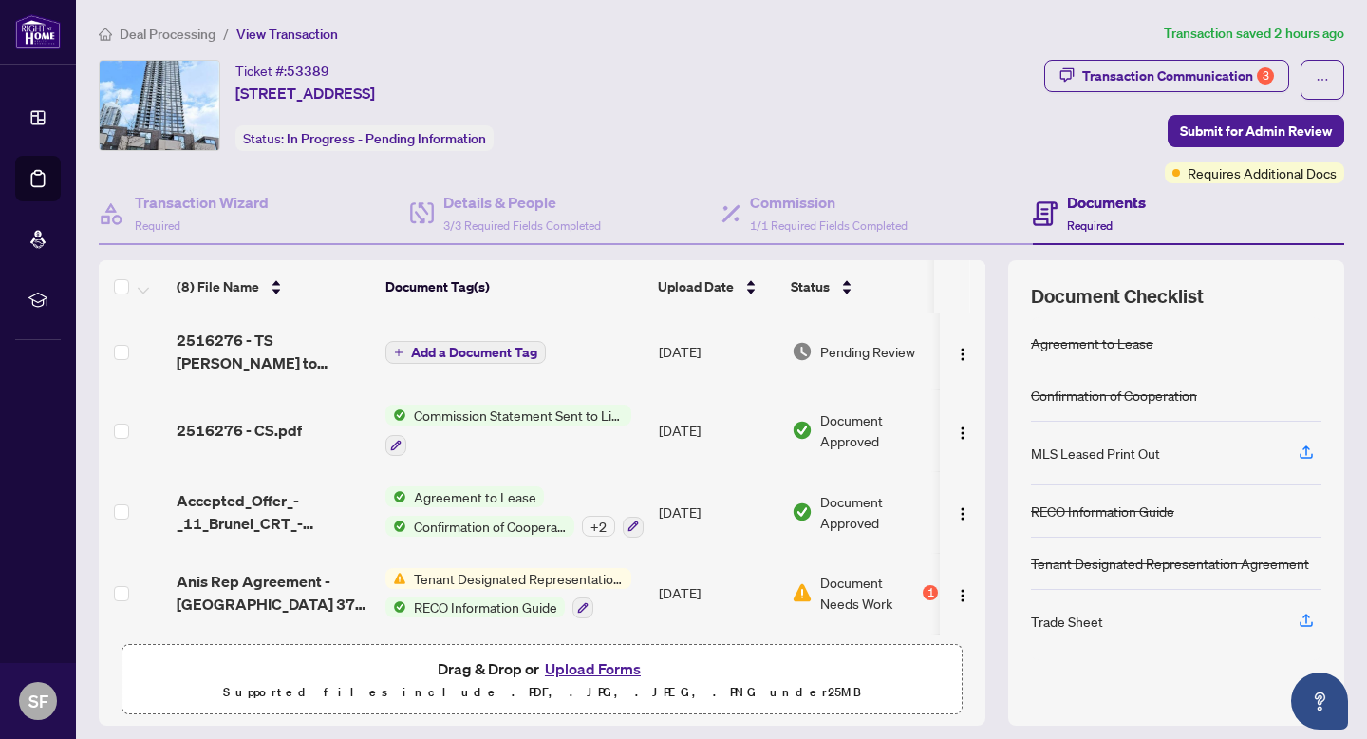
scroll to position [325, 0]
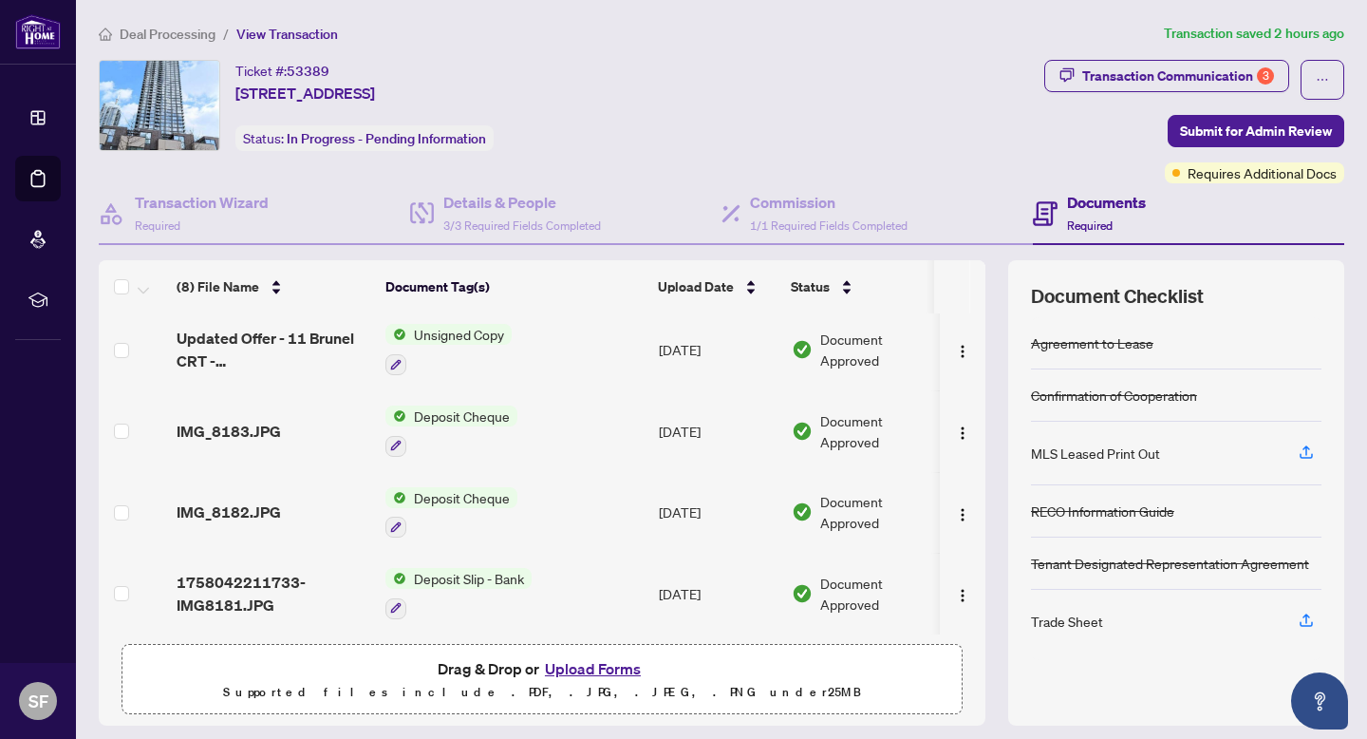
click at [562, 662] on button "Upload Forms" at bounding box center [592, 668] width 107 height 25
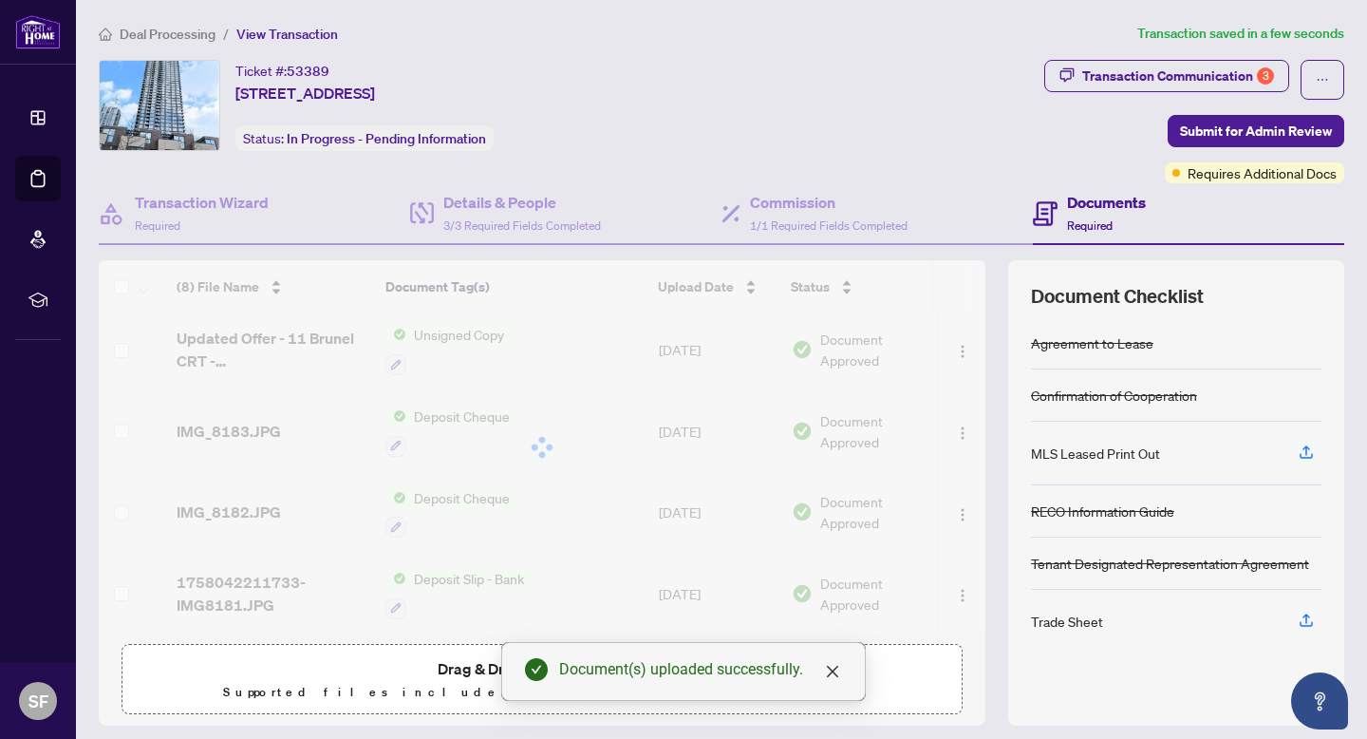
click at [586, 667] on body "Dashboard Deal Processing Mortgage Referrals rLearning SF [PERSON_NAME] [EMAIL_…" at bounding box center [683, 369] width 1367 height 739
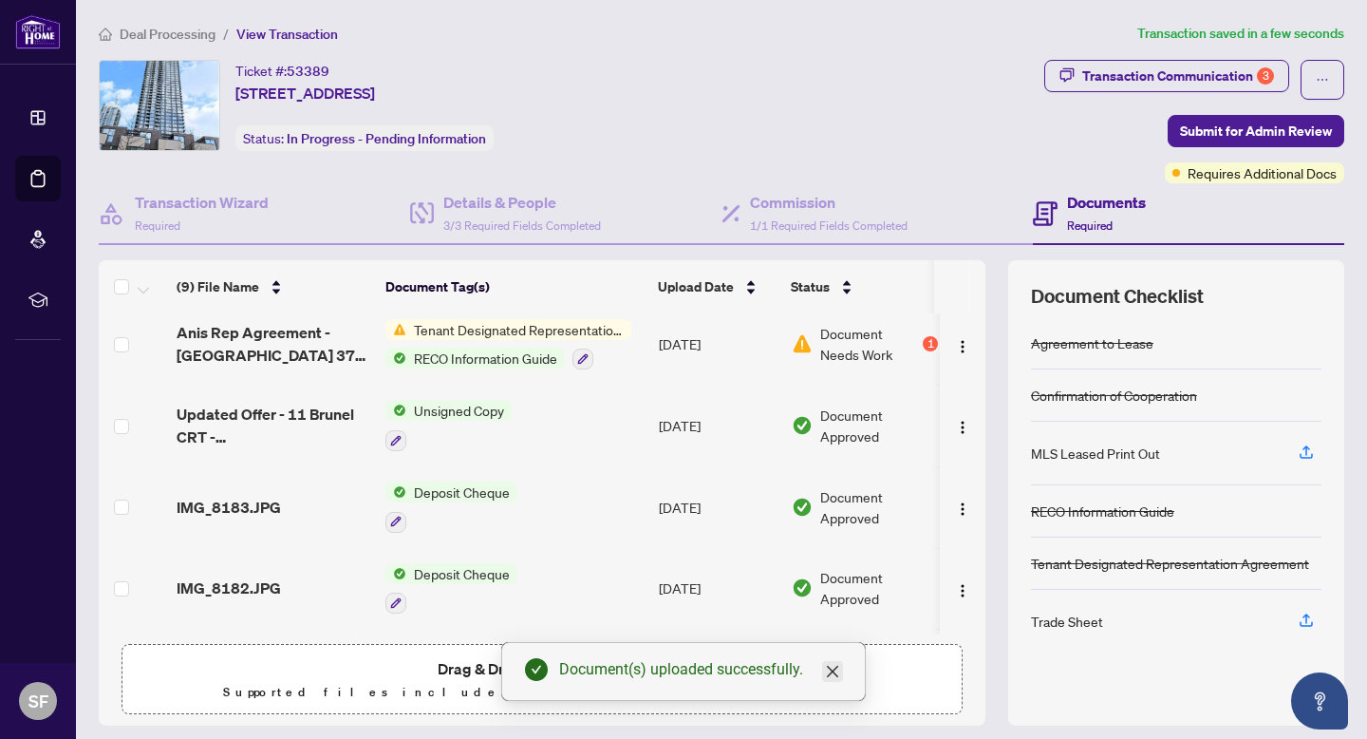
click at [828, 672] on icon "close" at bounding box center [832, 671] width 15 height 15
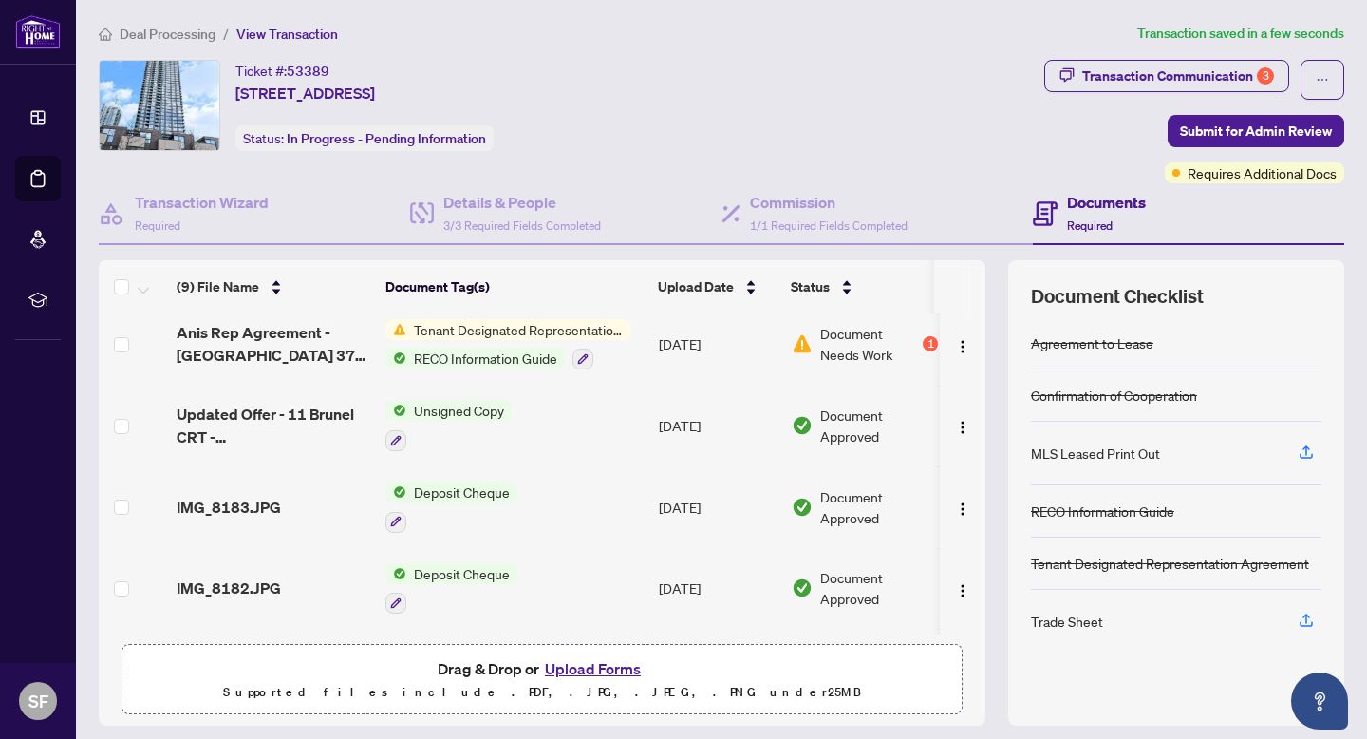
click at [595, 665] on button "Upload Forms" at bounding box center [592, 668] width 107 height 25
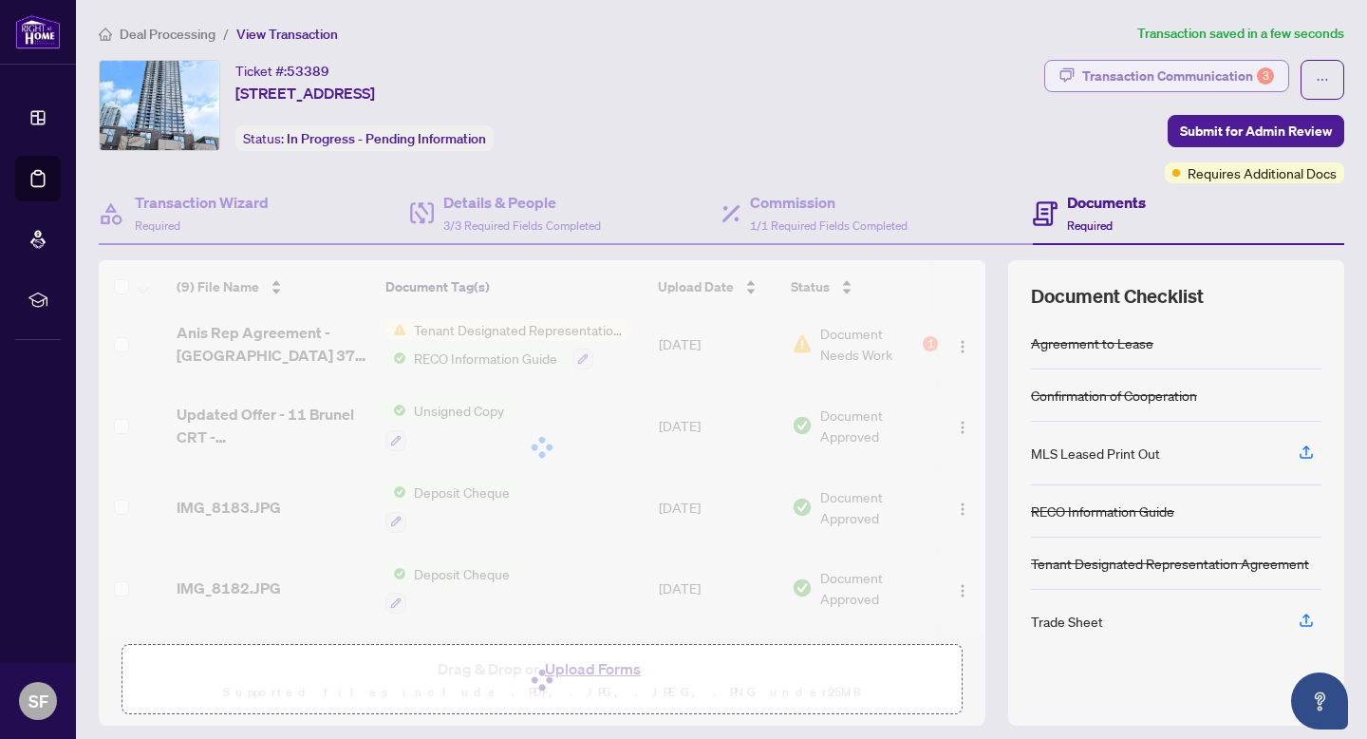
click at [1220, 77] on div "Transaction Communication 3" at bounding box center [1178, 76] width 192 height 30
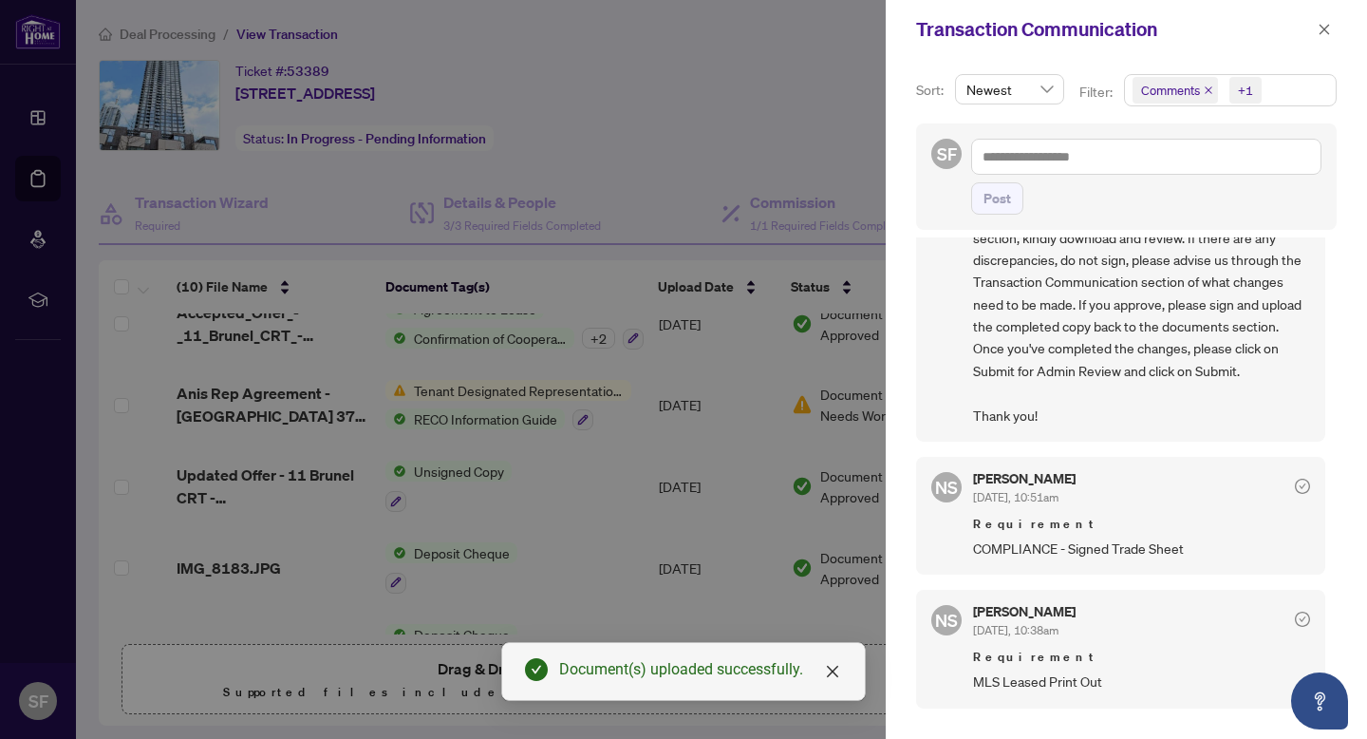
scroll to position [139, 0]
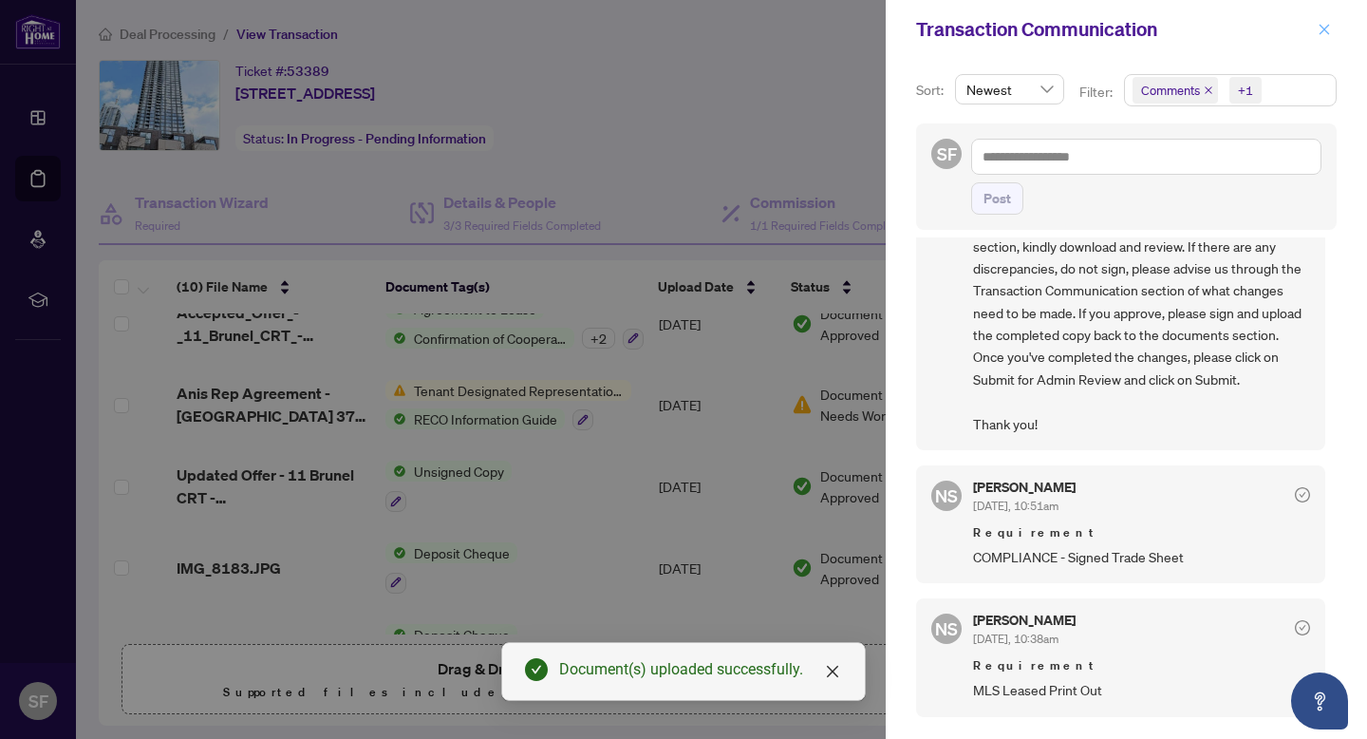
click at [1329, 27] on icon "close" at bounding box center [1324, 29] width 13 height 13
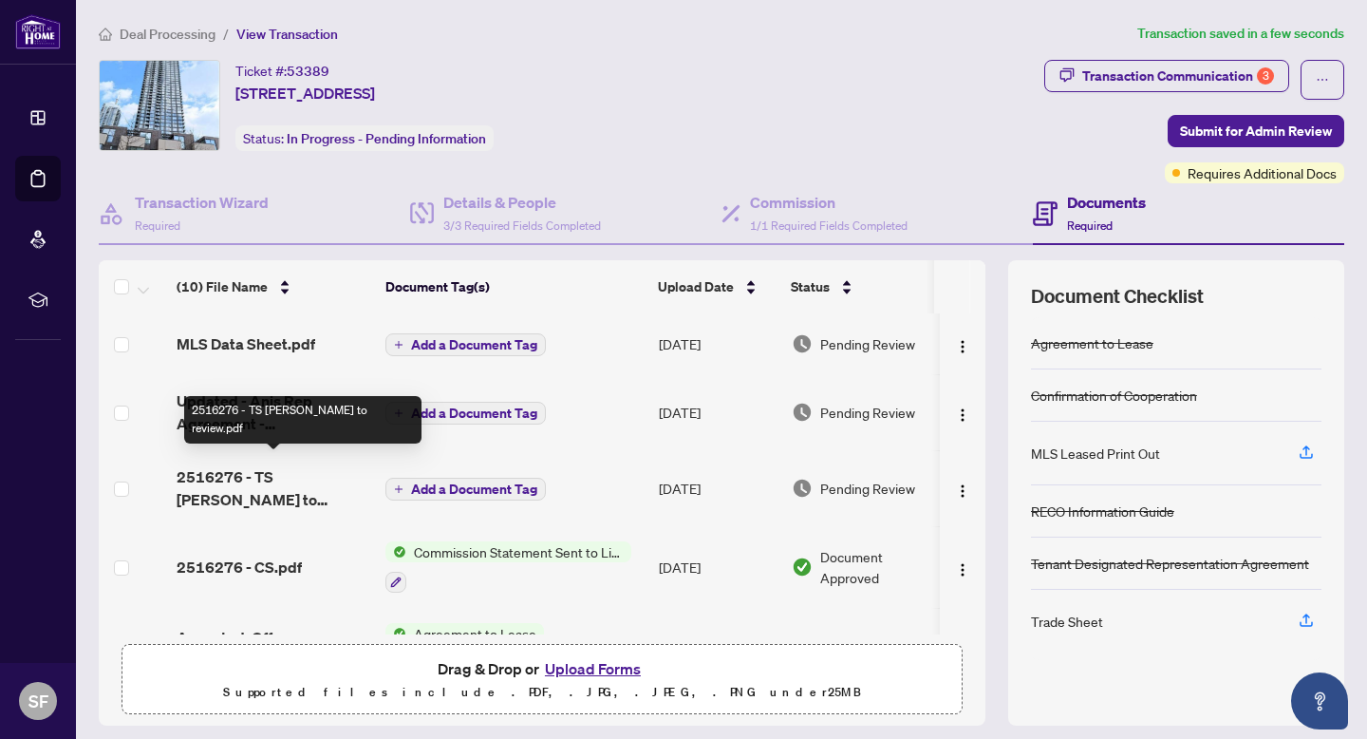
scroll to position [31, 0]
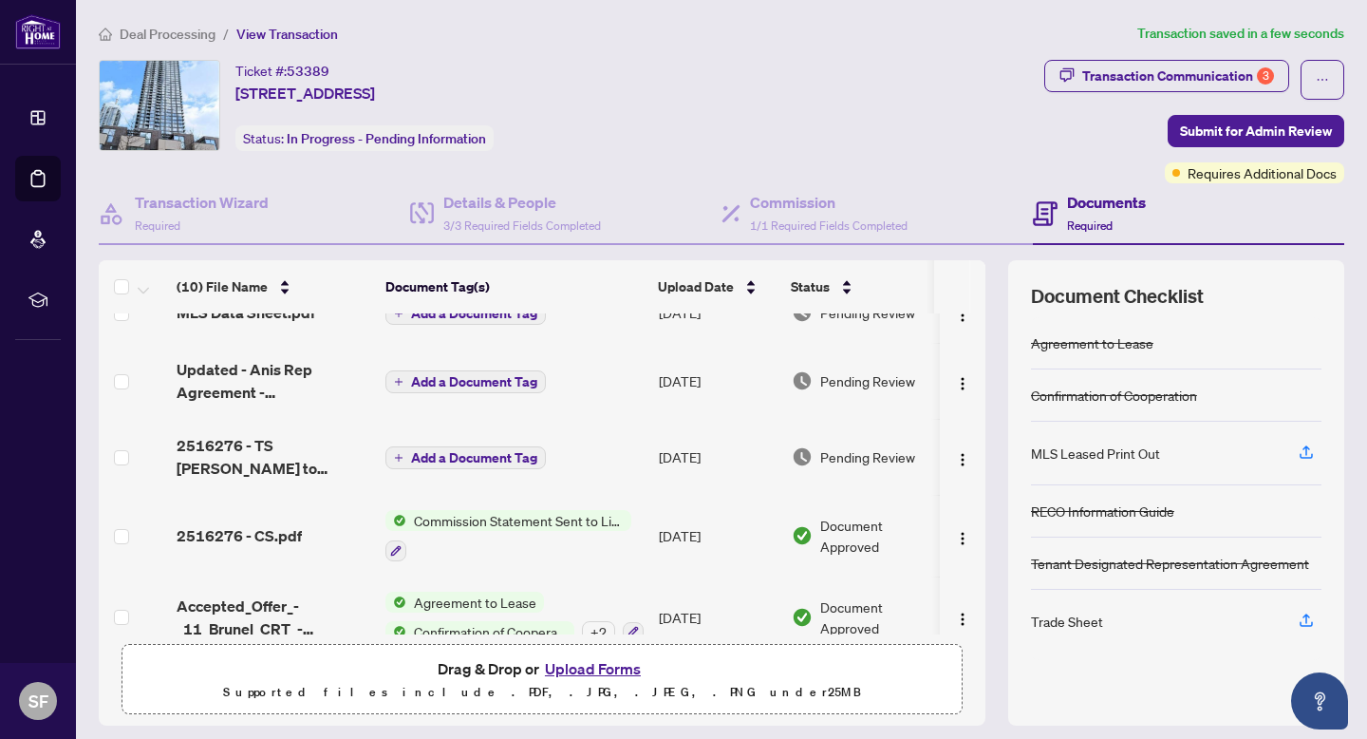
click at [272, 460] on span "2516276 - TS [PERSON_NAME] to review.pdf" at bounding box center [274, 457] width 194 height 46
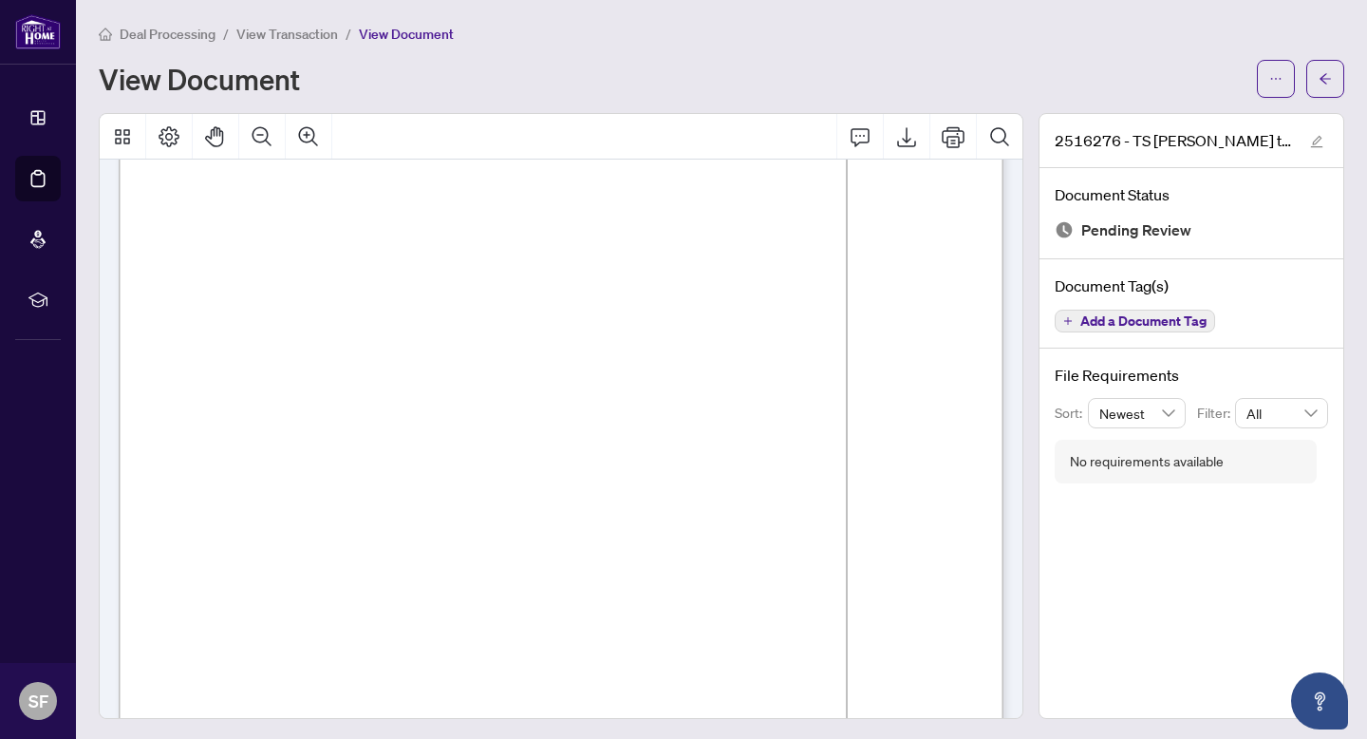
scroll to position [53, 0]
click at [896, 129] on icon "Export" at bounding box center [906, 136] width 23 height 23
click at [1315, 94] on button "button" at bounding box center [1325, 79] width 38 height 38
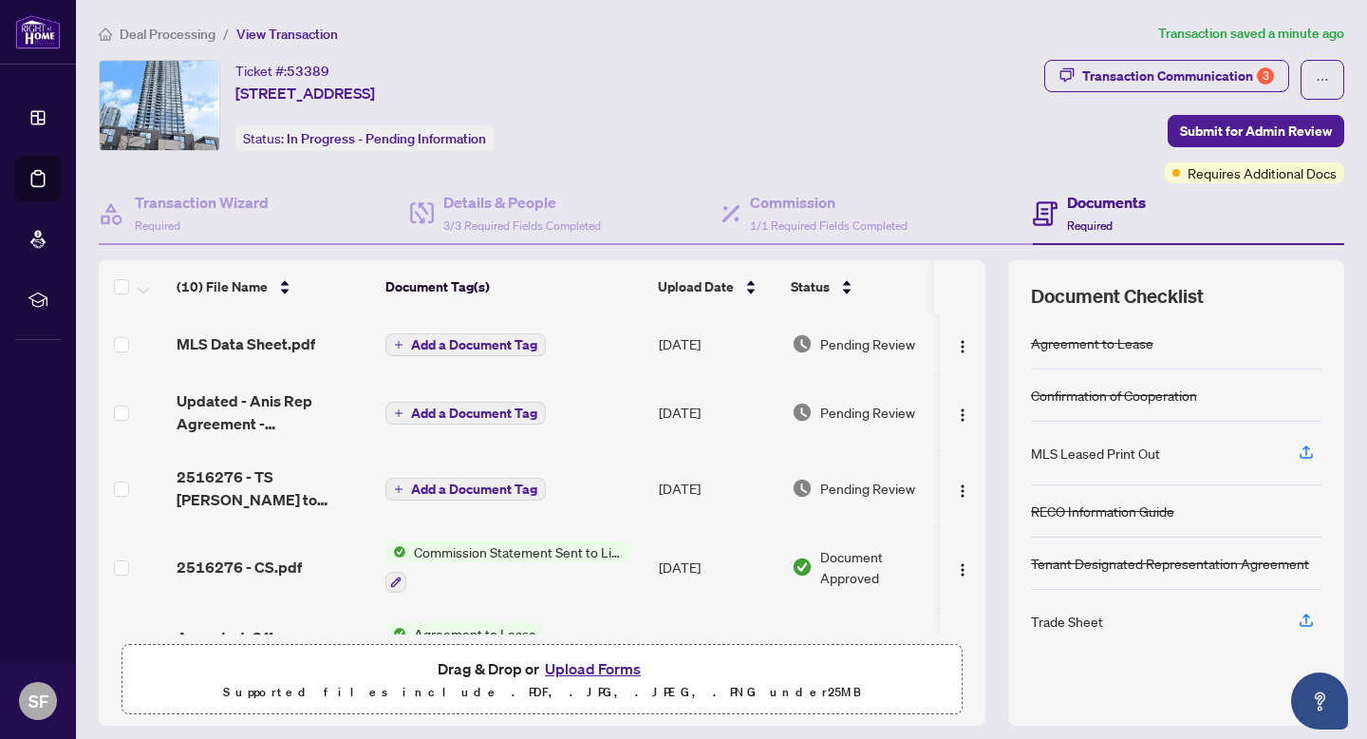
click at [608, 666] on button "Upload Forms" at bounding box center [592, 668] width 107 height 25
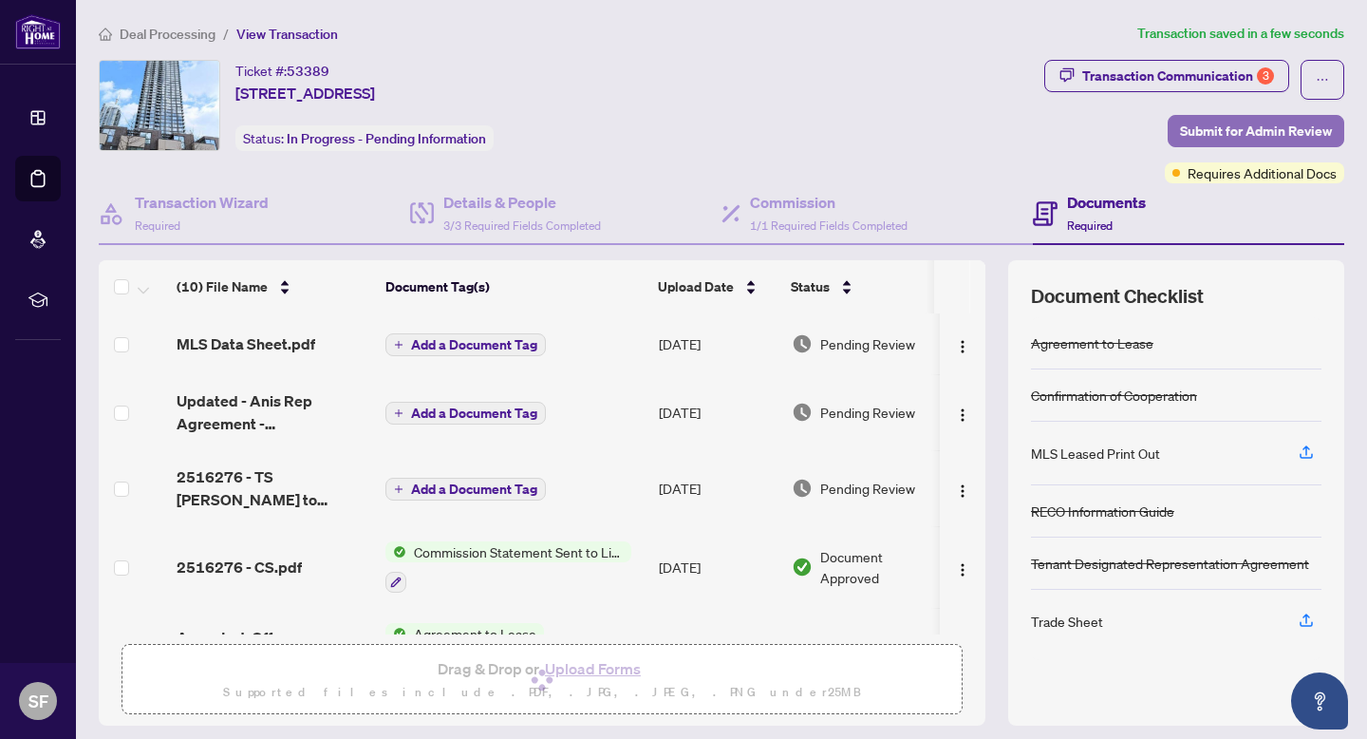
click at [1257, 126] on span "Submit for Admin Review" at bounding box center [1256, 131] width 152 height 30
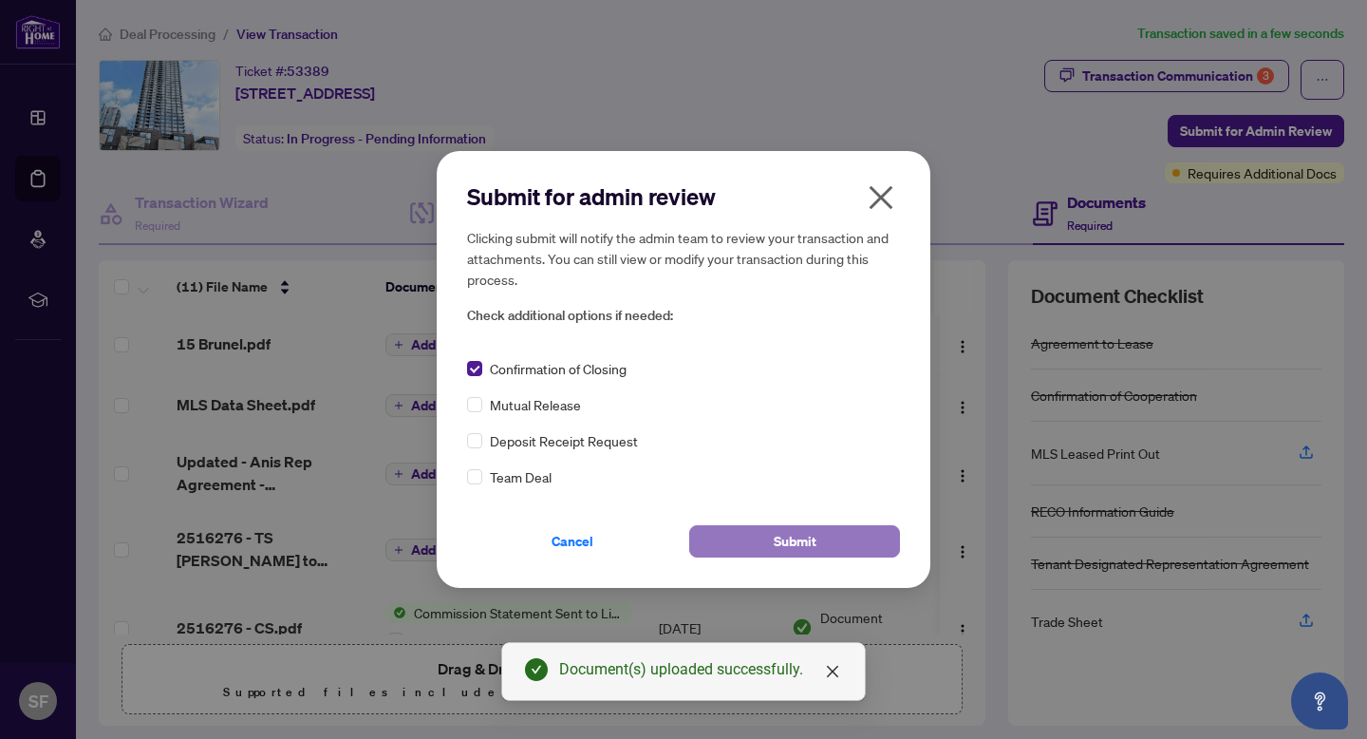
click at [807, 542] on span "Submit" at bounding box center [795, 541] width 43 height 30
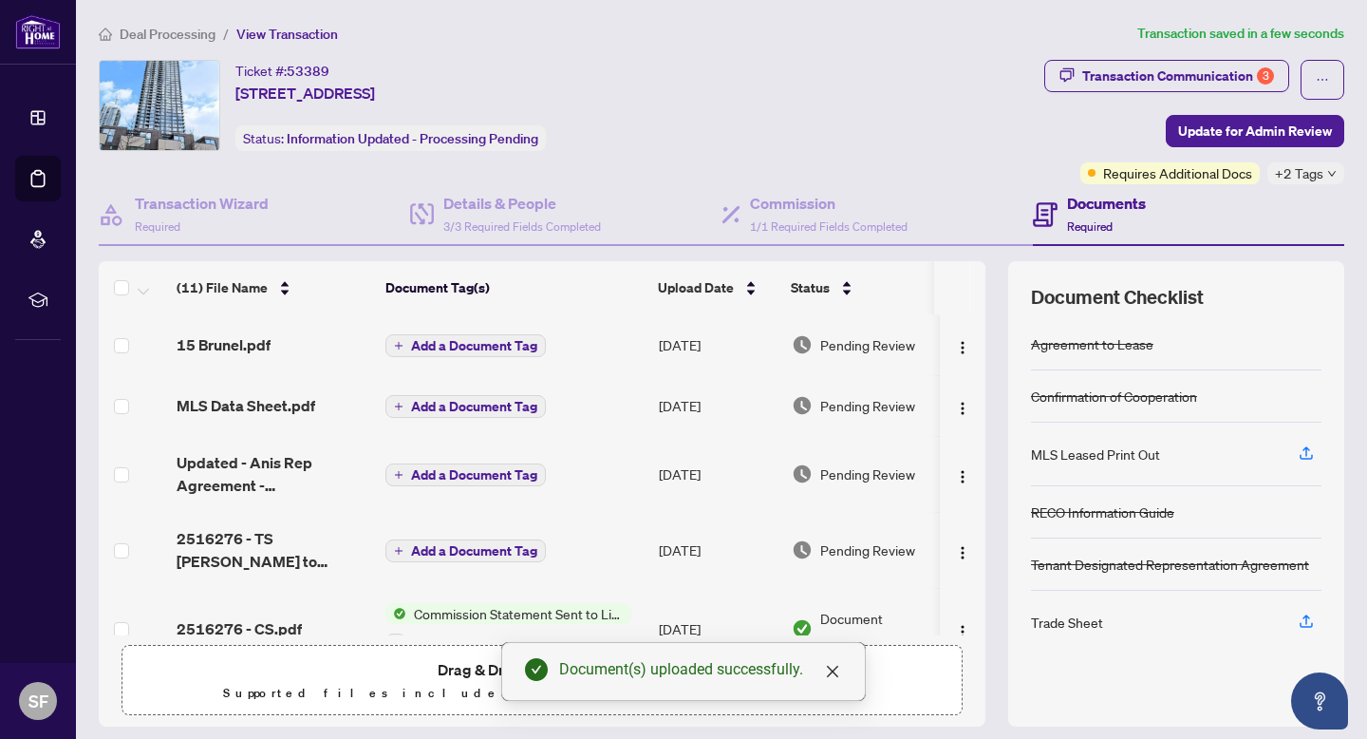
click at [1185, 80] on div "Transaction Communication 3" at bounding box center [1178, 76] width 192 height 30
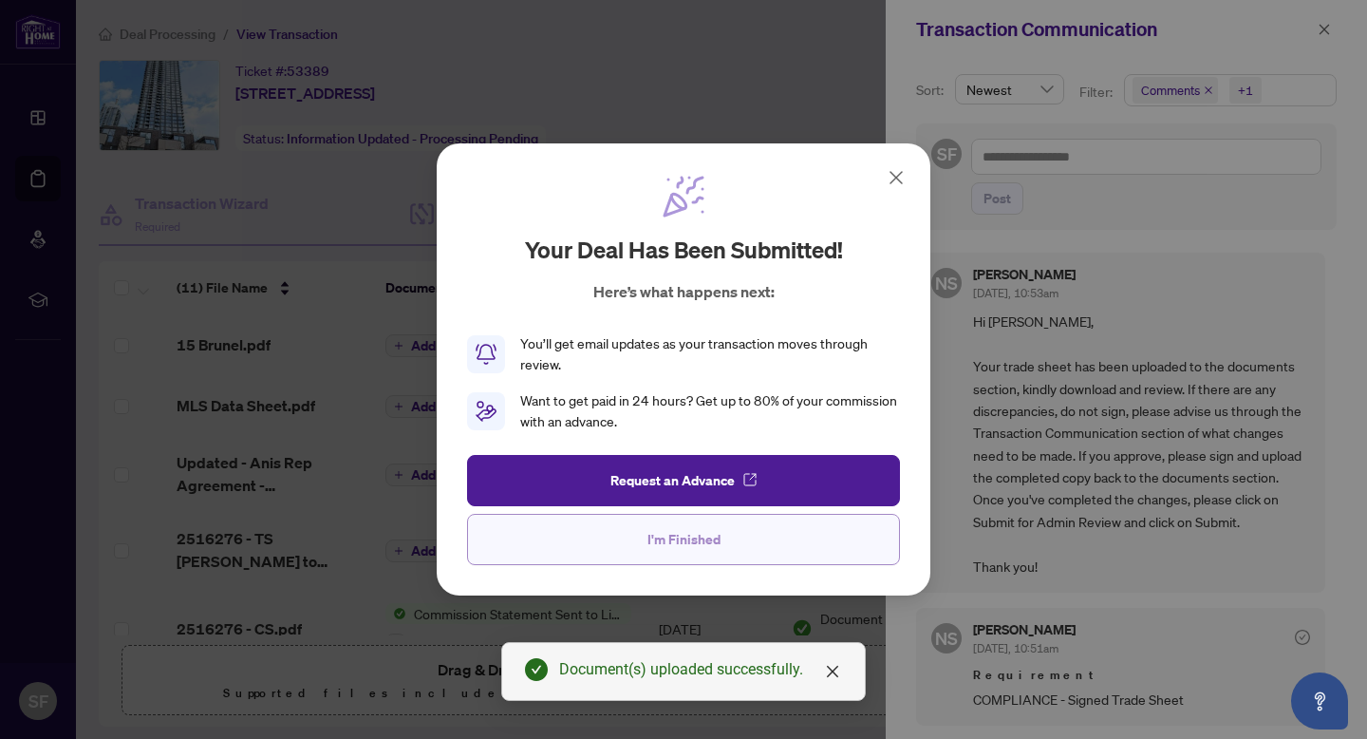
click at [696, 527] on span "I'm Finished" at bounding box center [684, 539] width 73 height 30
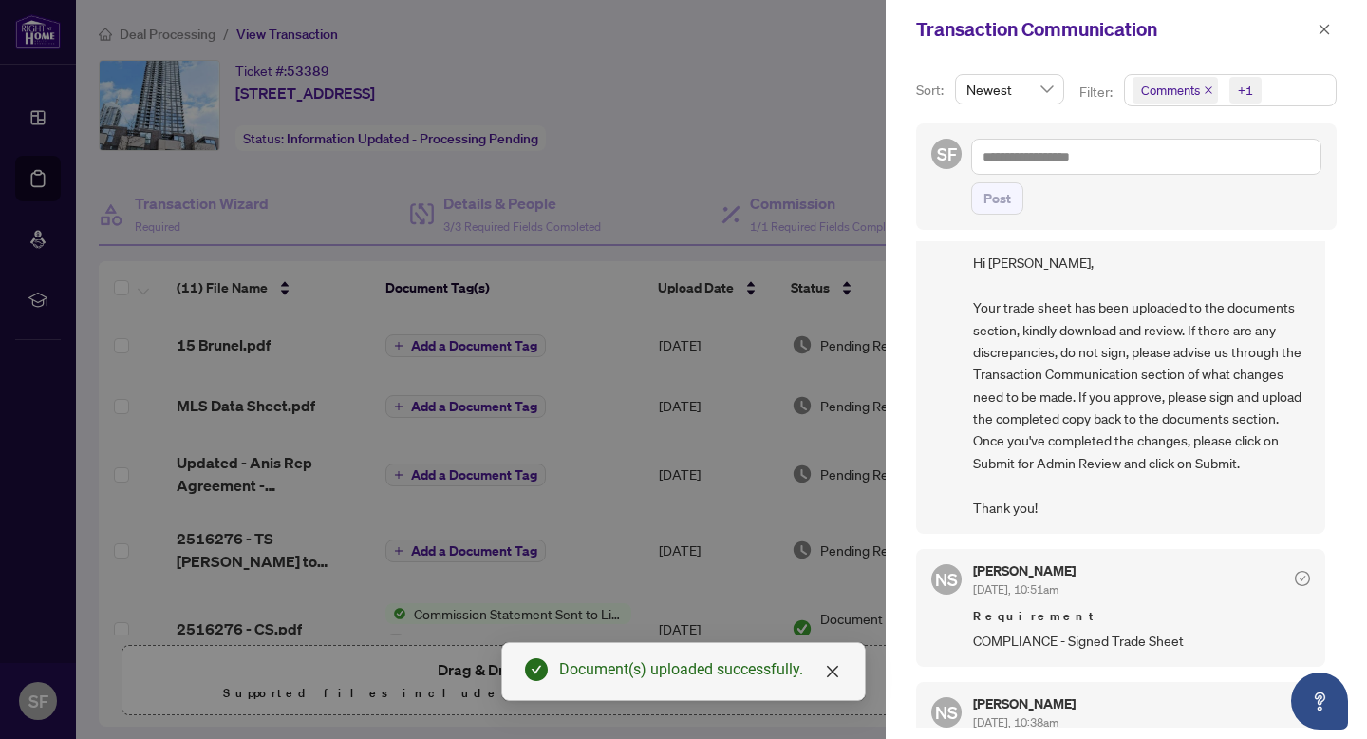
scroll to position [78, 0]
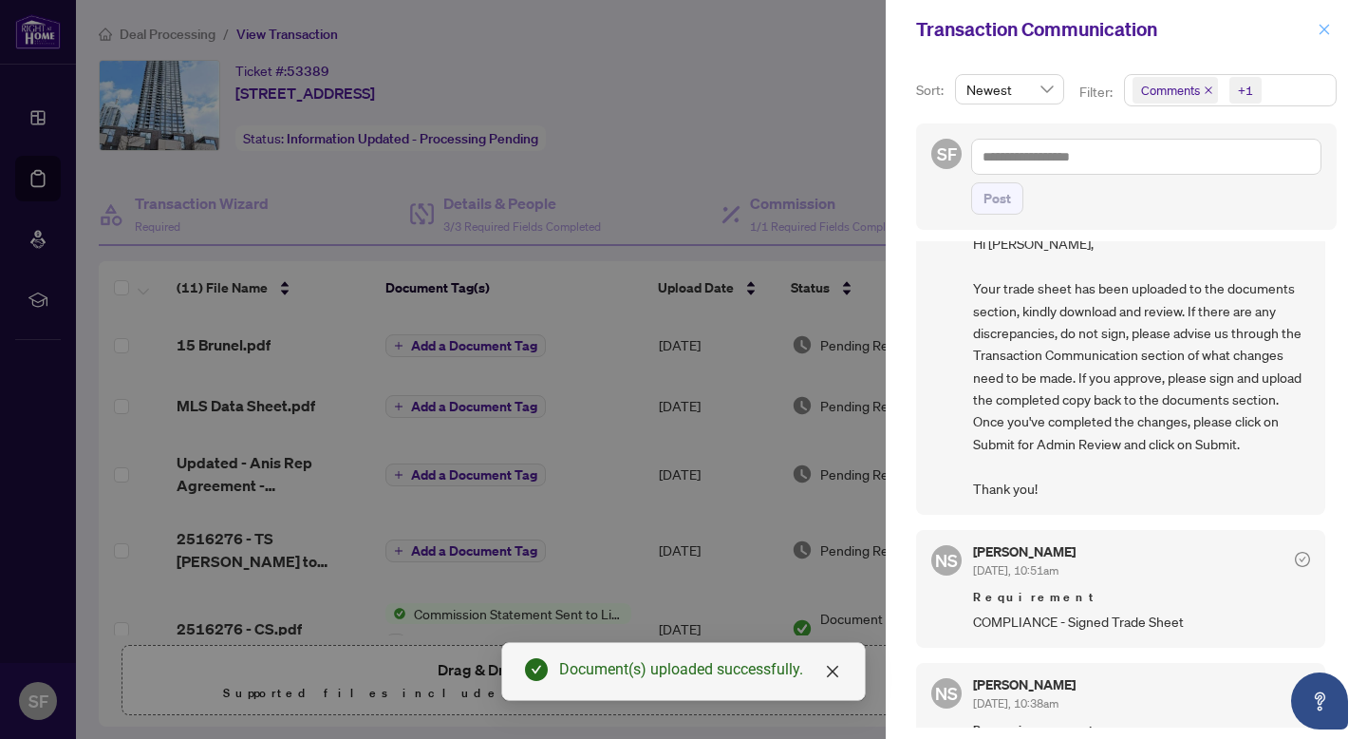
click at [1328, 31] on icon "close" at bounding box center [1324, 29] width 13 height 13
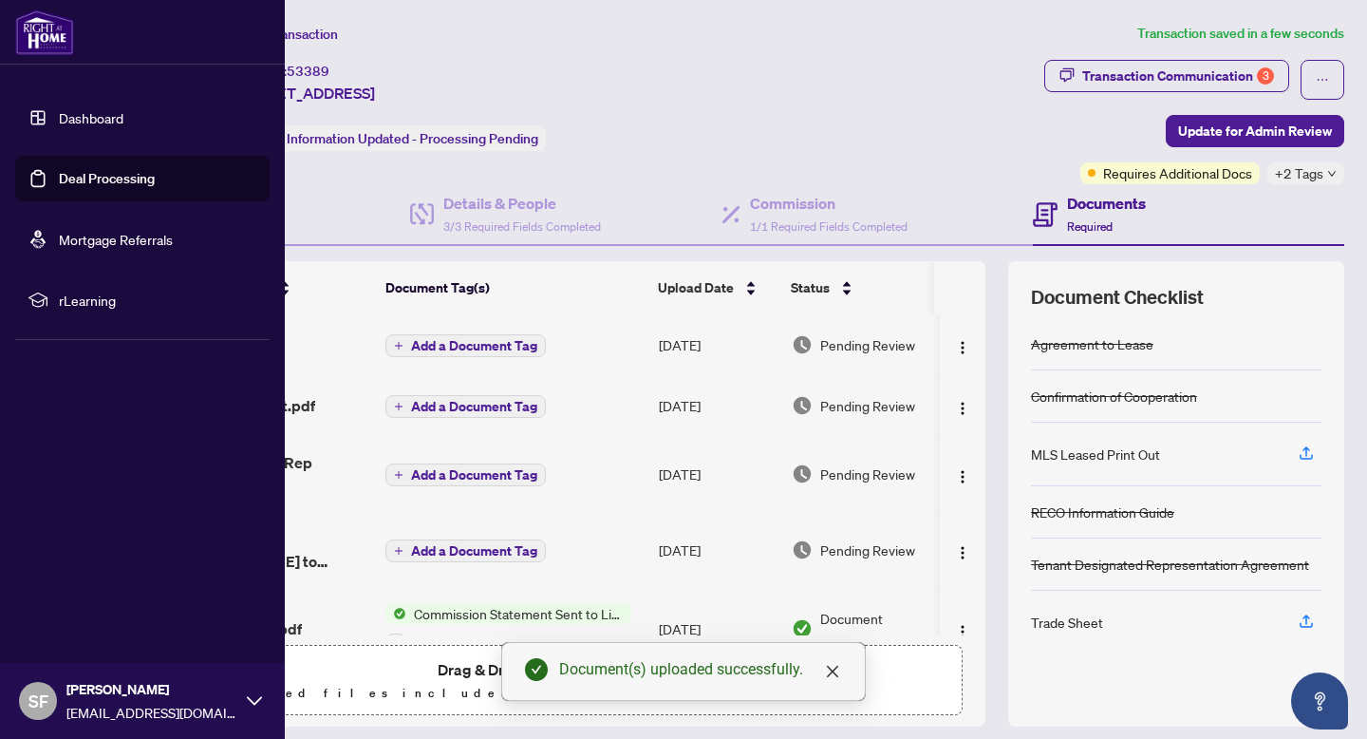
click at [59, 187] on link "Deal Processing" at bounding box center [107, 178] width 96 height 17
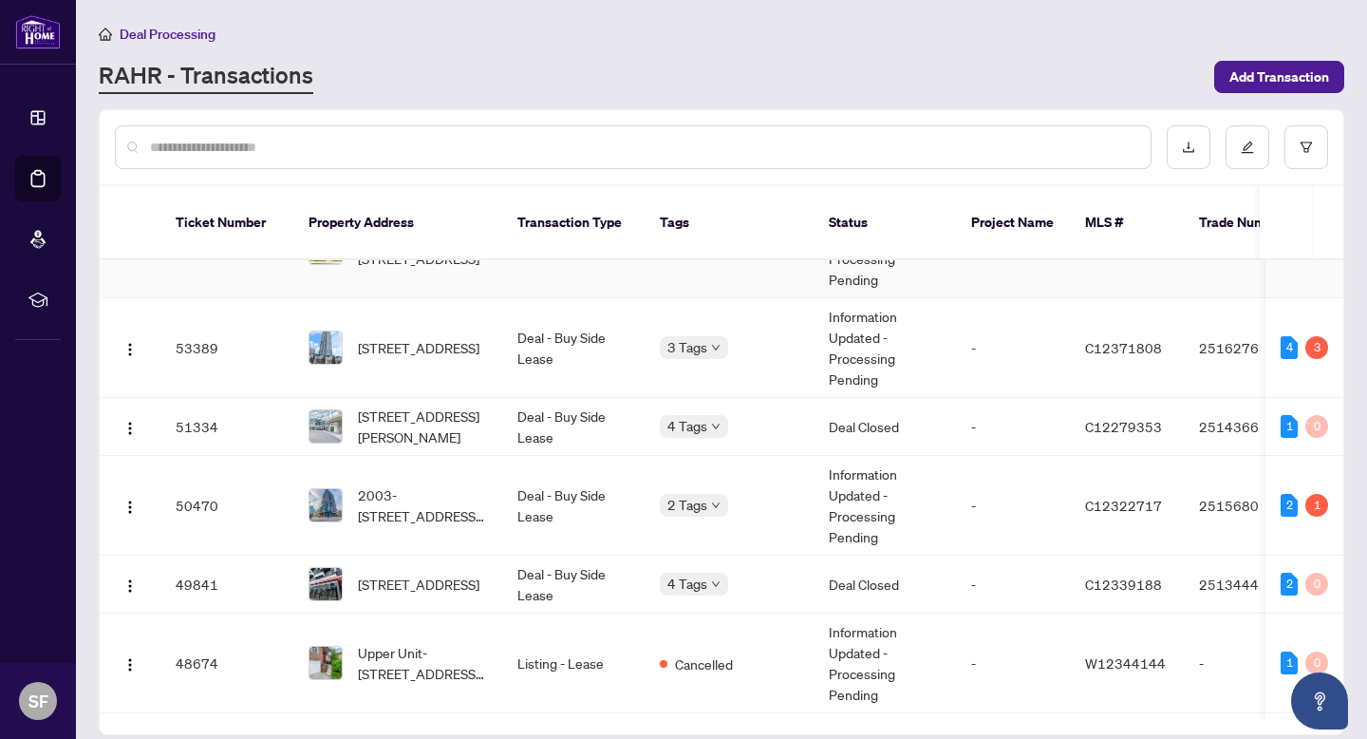
scroll to position [324, 0]
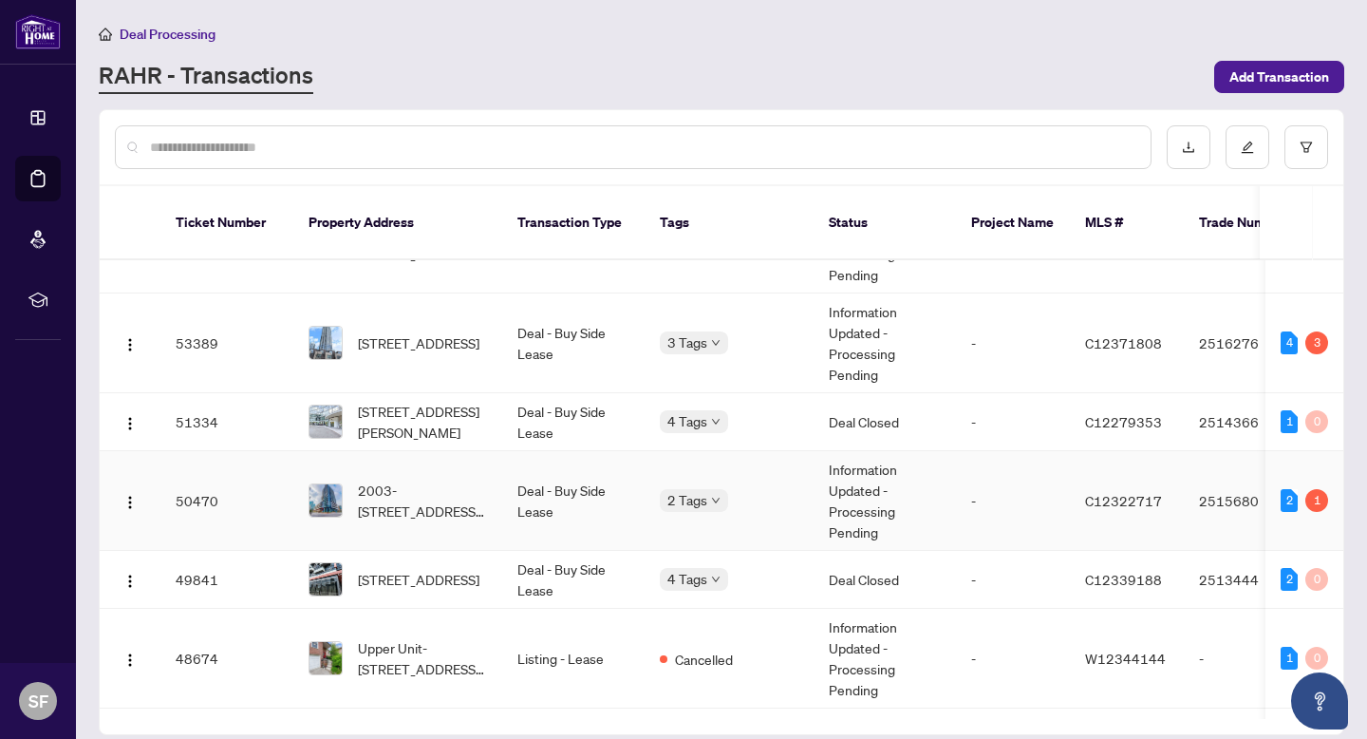
click at [516, 490] on td "Deal - Buy Side Lease" at bounding box center [573, 501] width 142 height 100
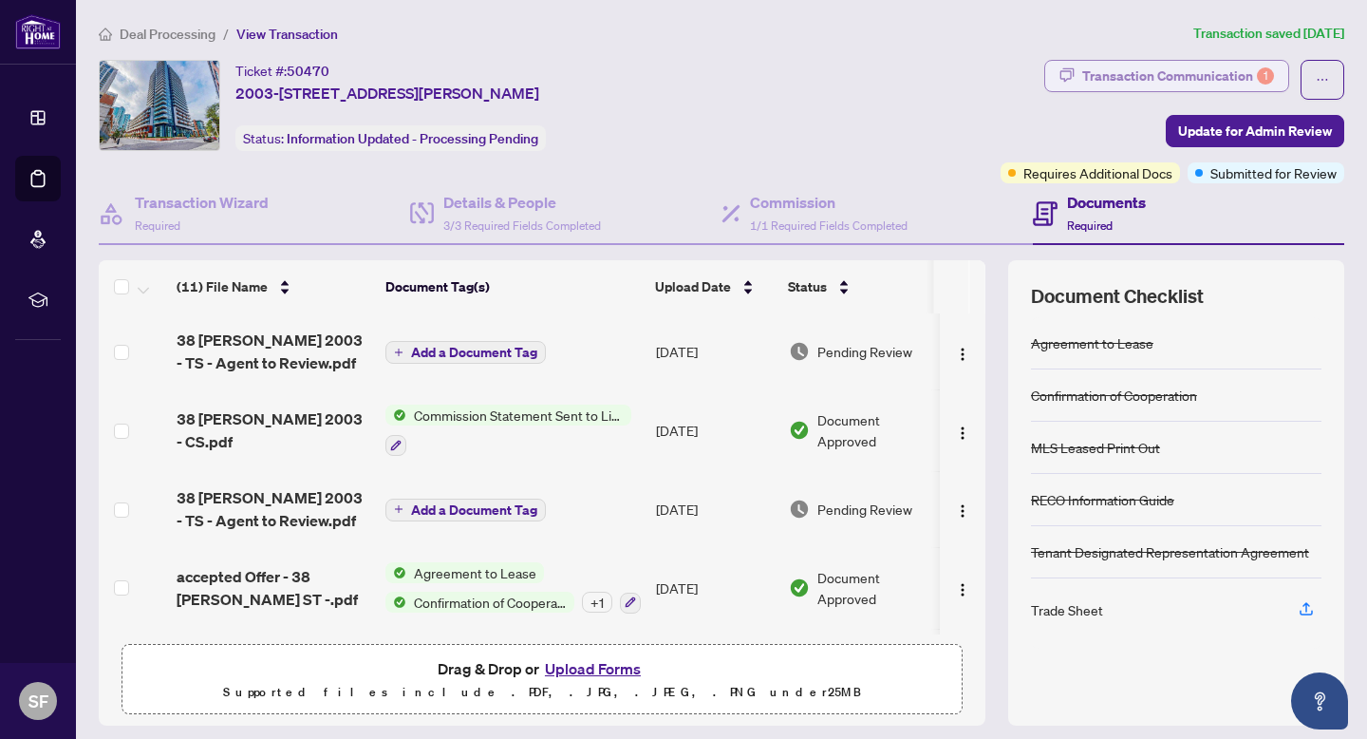
click at [1225, 63] on div "Transaction Communication 1" at bounding box center [1178, 76] width 192 height 30
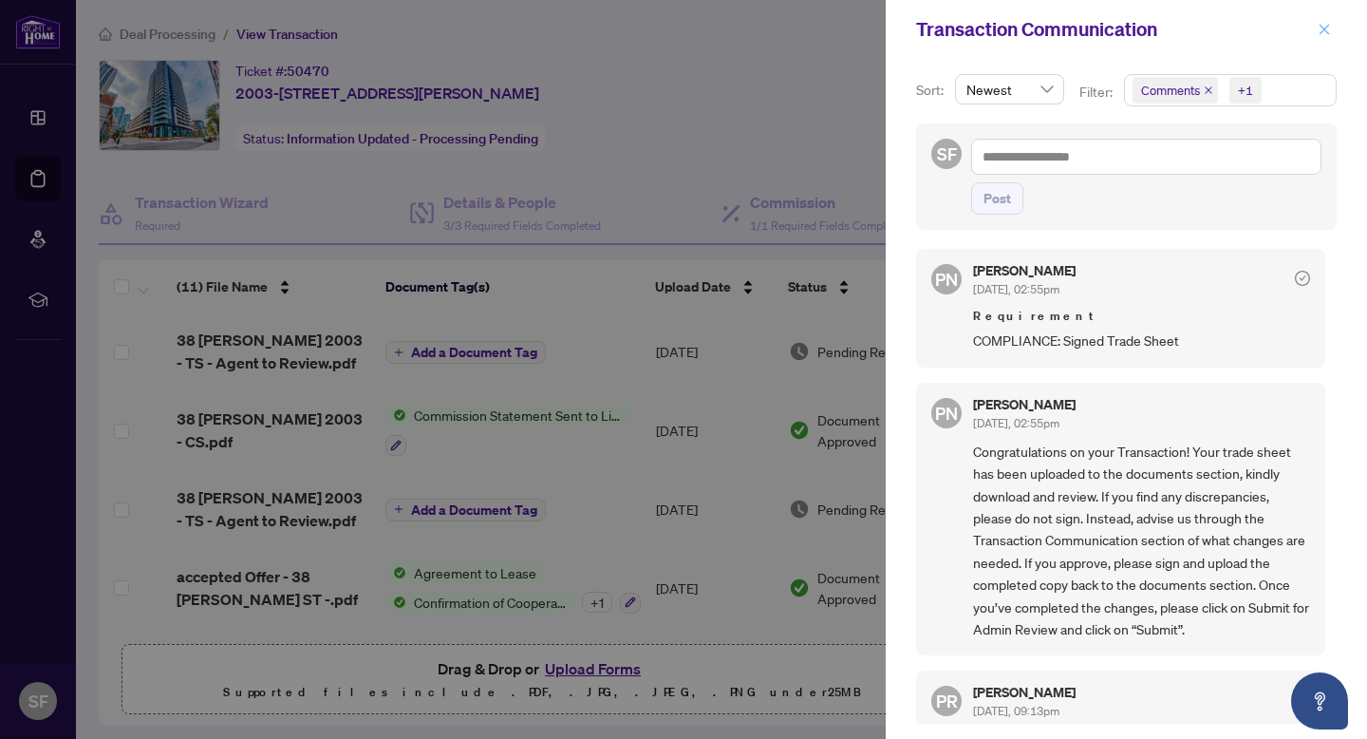
click at [1324, 28] on icon "close" at bounding box center [1325, 29] width 10 height 10
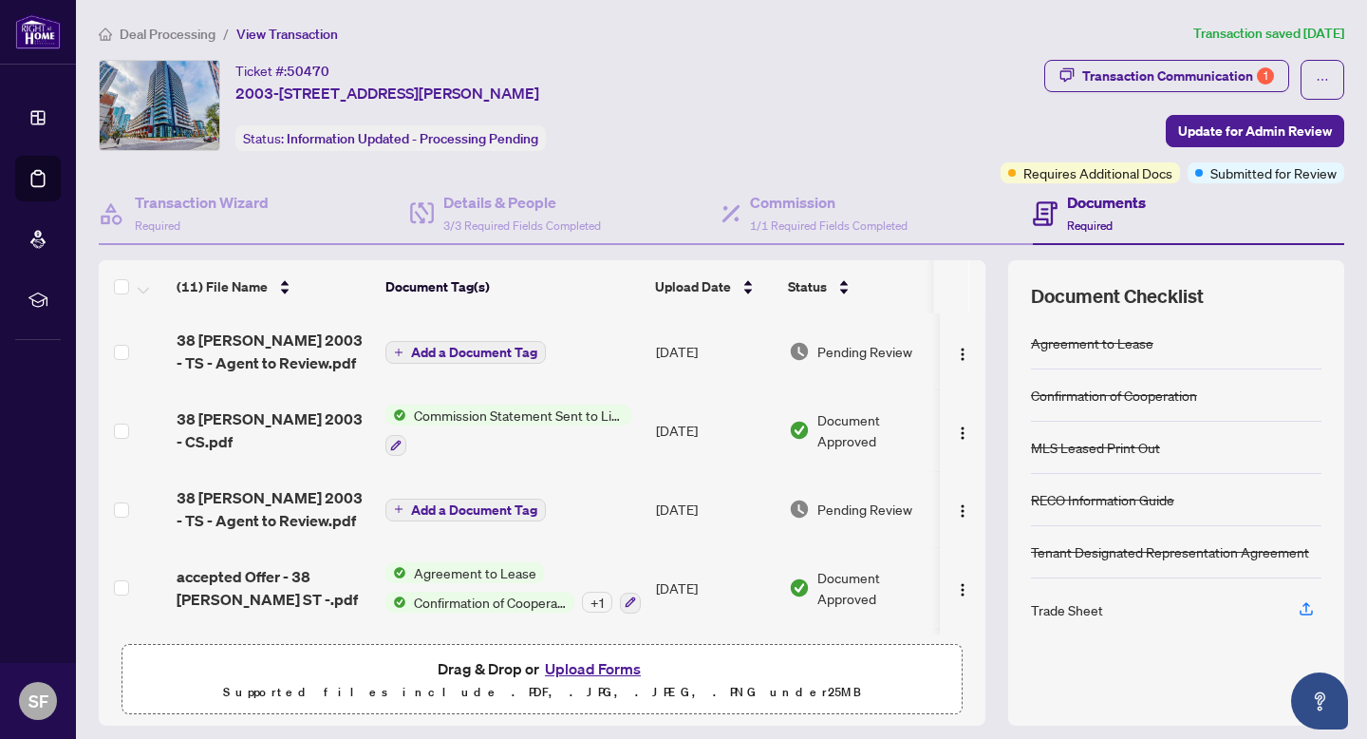
click at [270, 364] on span "38 [PERSON_NAME] 2003 - TS - Agent to Review.pdf" at bounding box center [274, 352] width 194 height 46
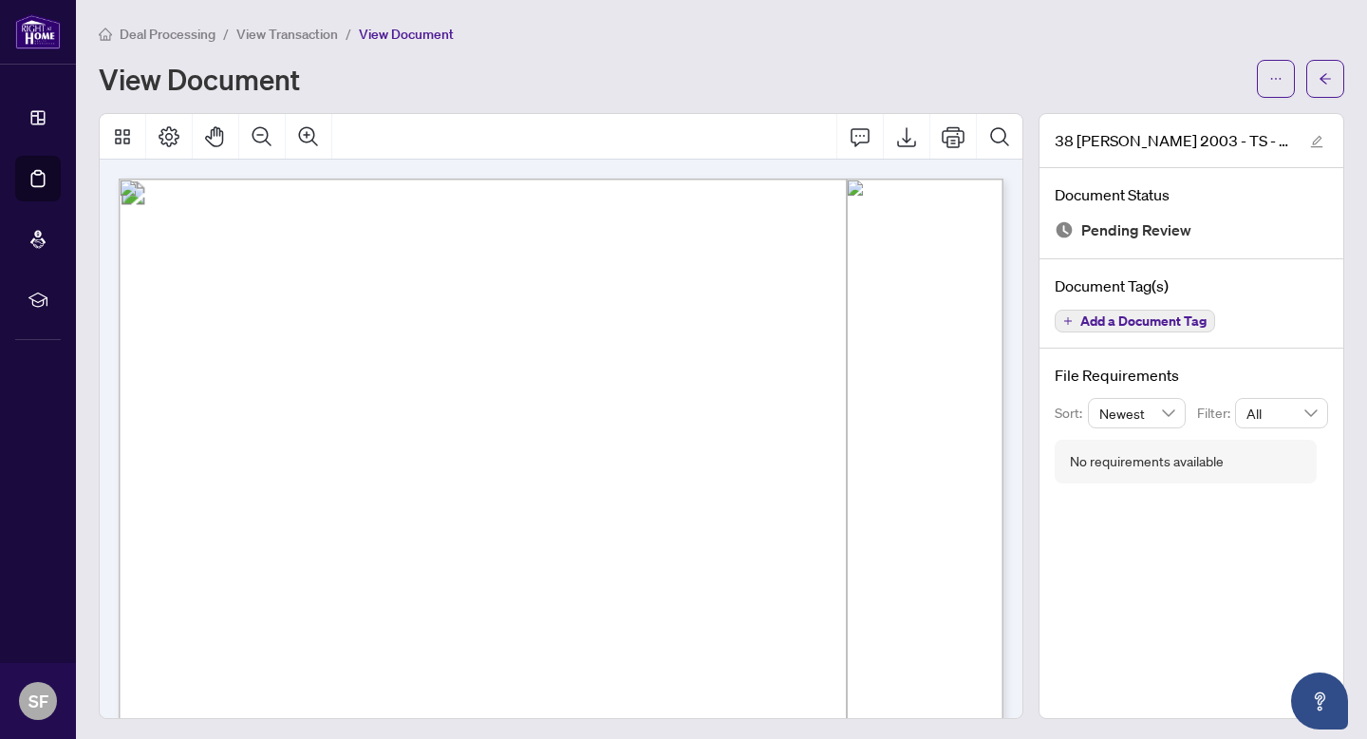
scroll to position [495, 0]
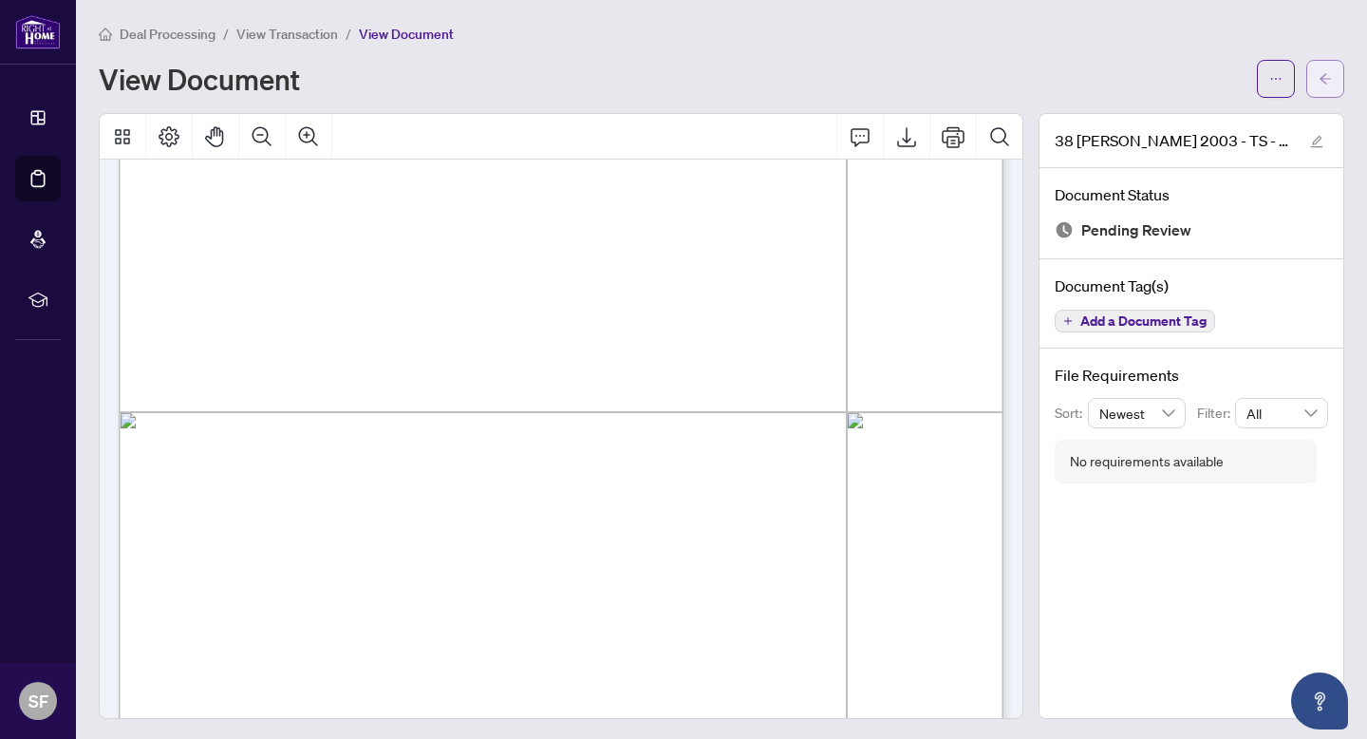
click at [1319, 76] on icon "arrow-left" at bounding box center [1325, 78] width 13 height 13
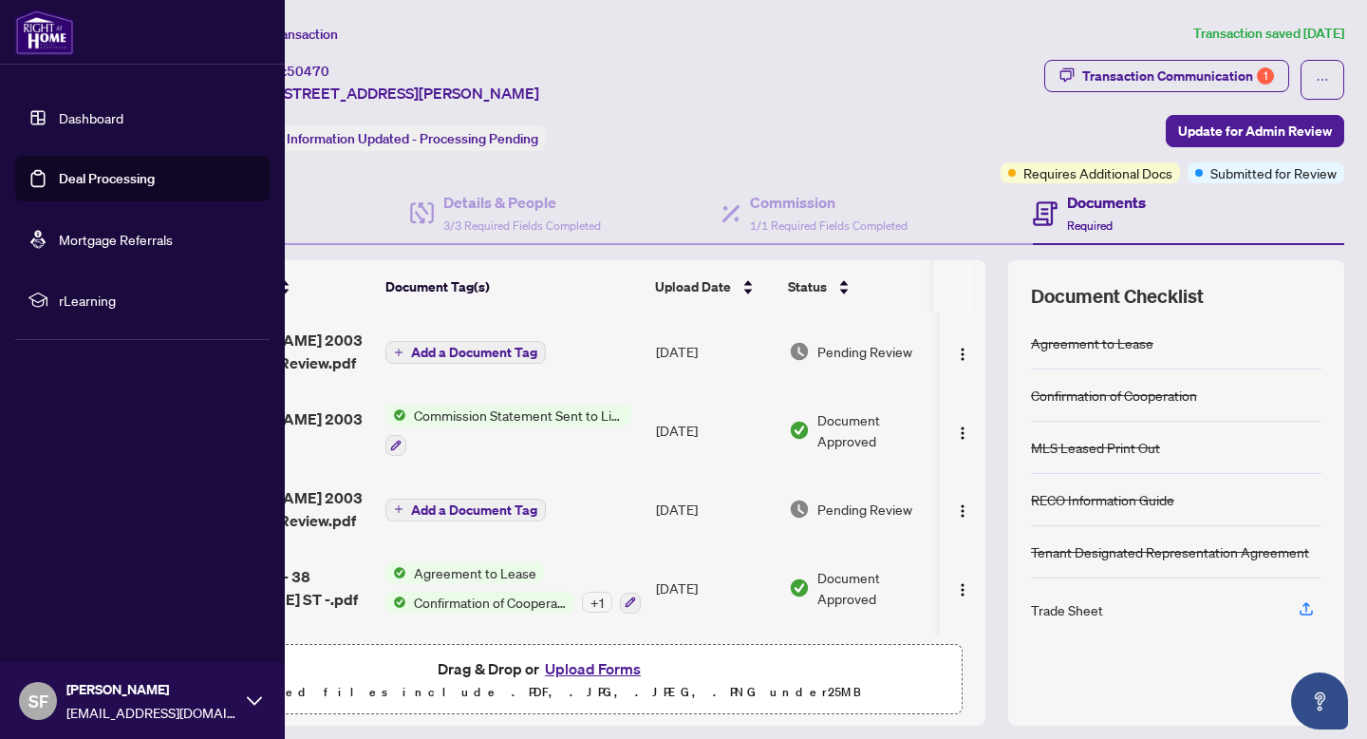
click at [78, 187] on link "Deal Processing" at bounding box center [107, 178] width 96 height 17
